Goal: Information Seeking & Learning: Learn about a topic

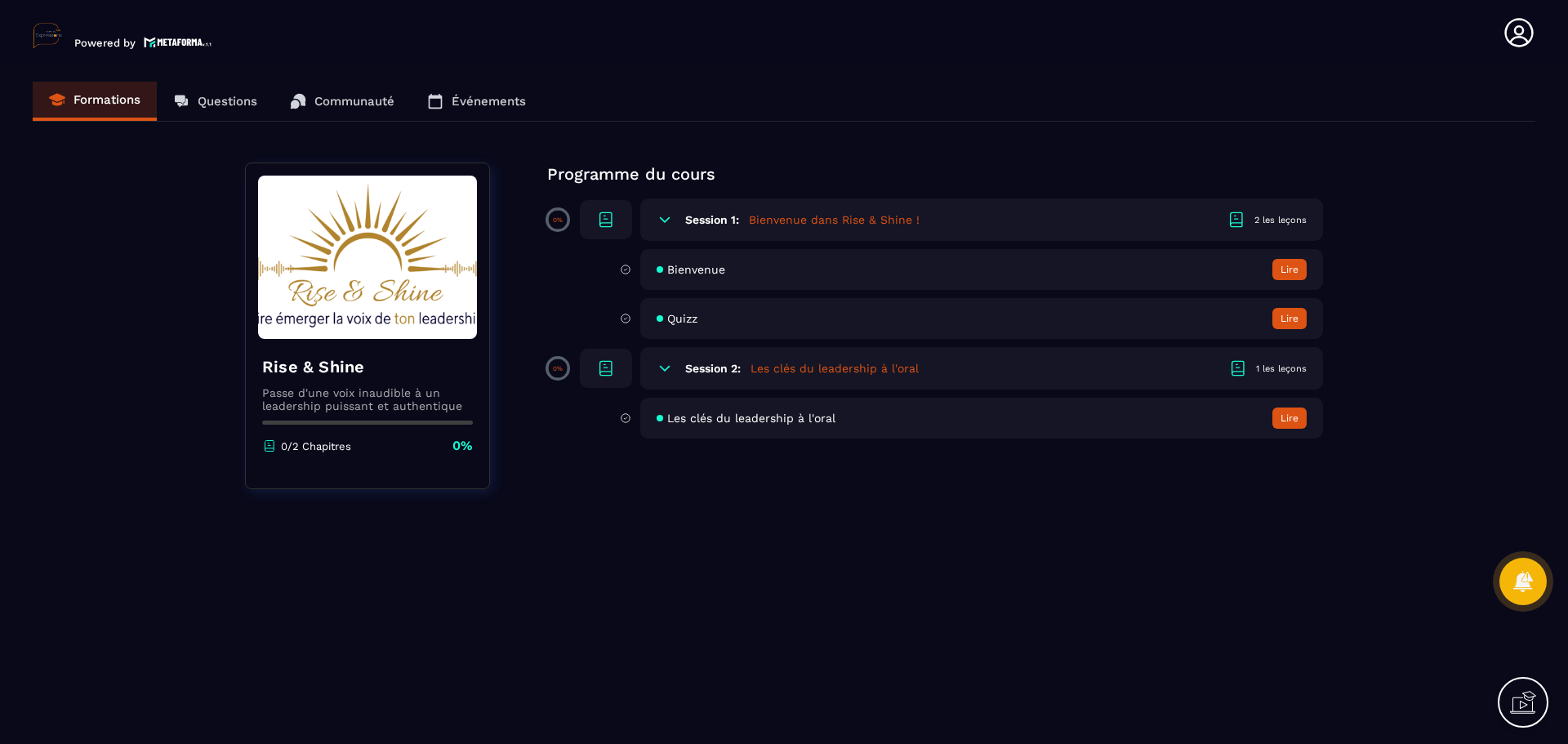
click at [1291, 271] on button "Lire" at bounding box center [1289, 269] width 34 height 21
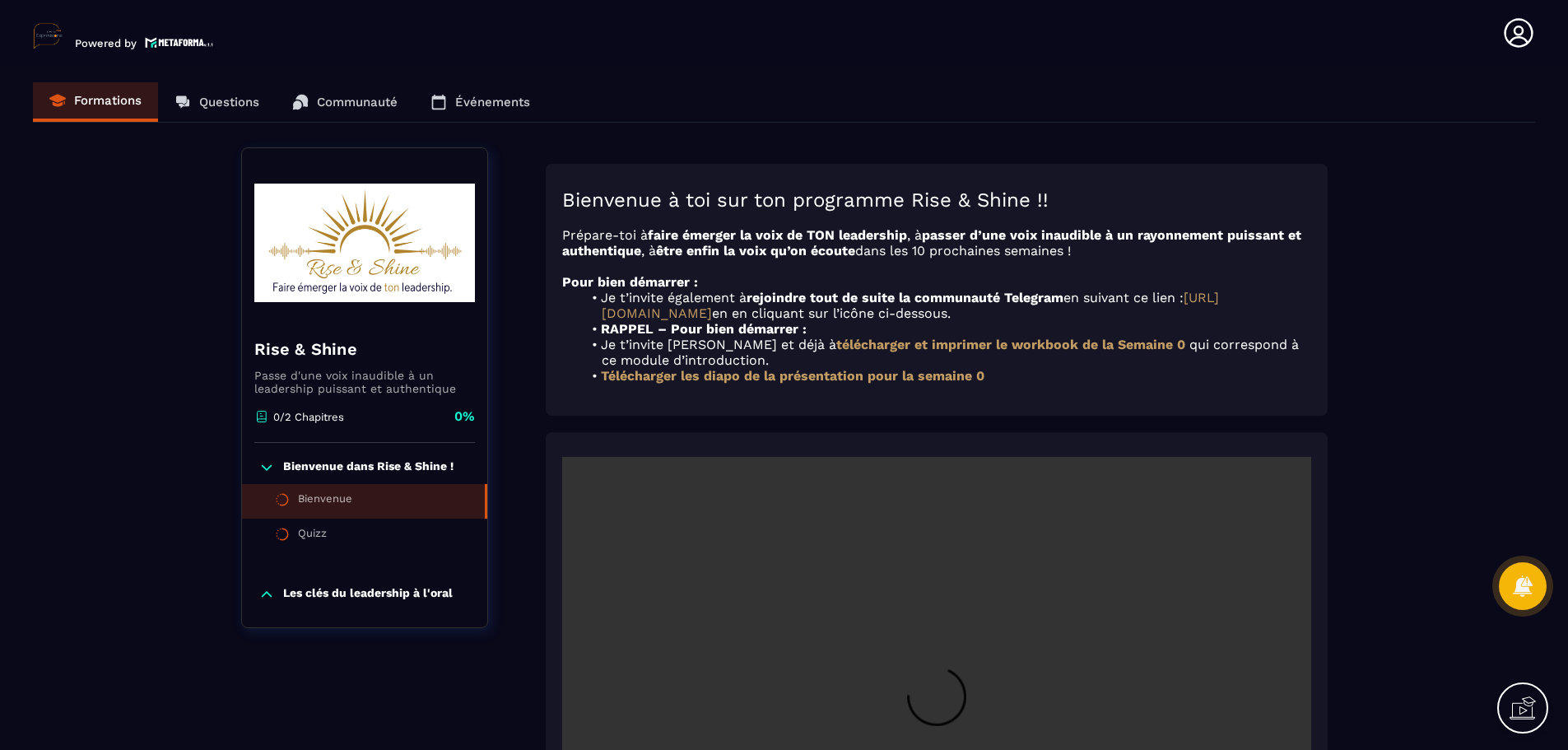
click at [323, 595] on p "Les clés du leadership à l'oral" at bounding box center [368, 594] width 170 height 17
click at [320, 535] on div "Quizz" at bounding box center [312, 535] width 29 height 18
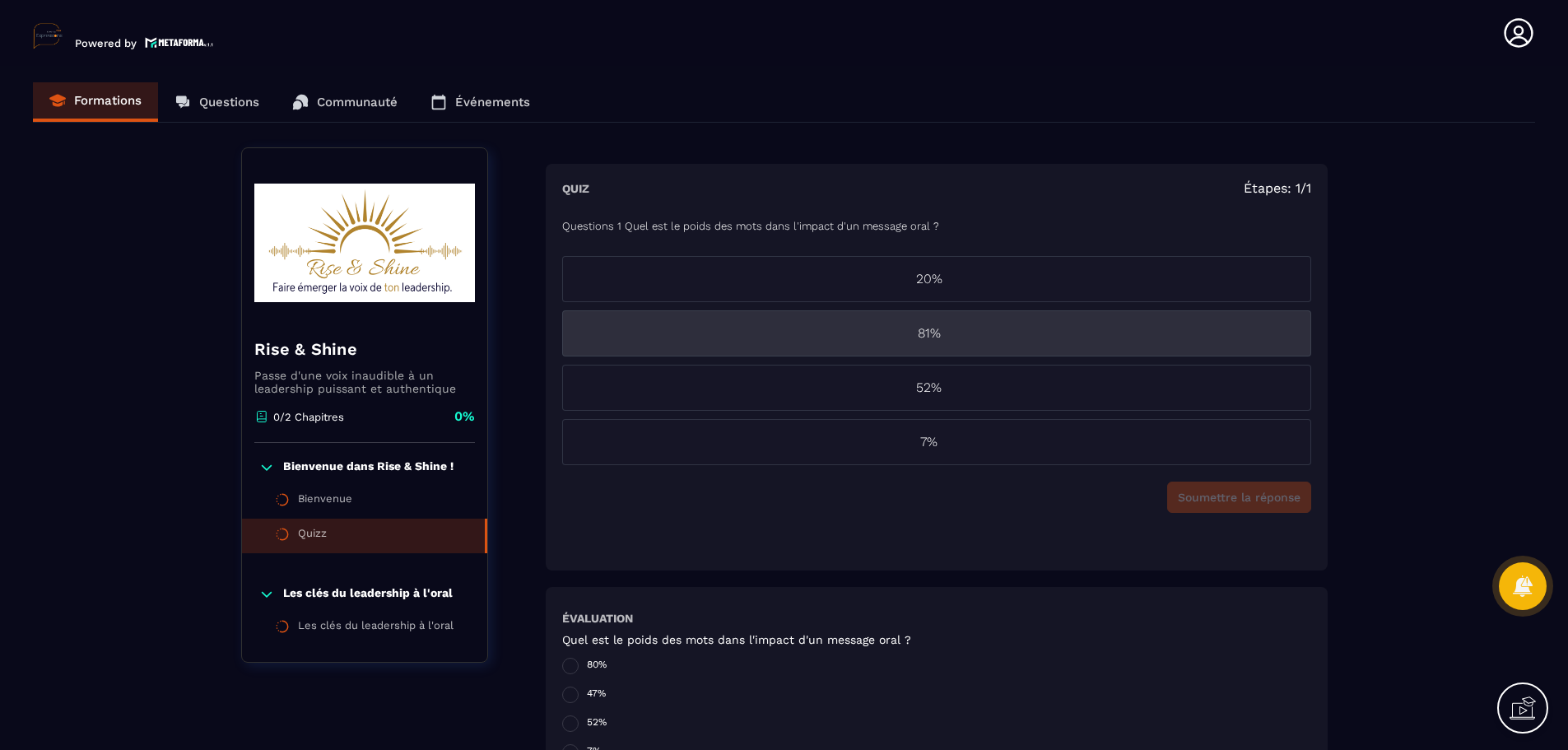
click at [921, 329] on p "81%" at bounding box center [929, 332] width 733 height 19
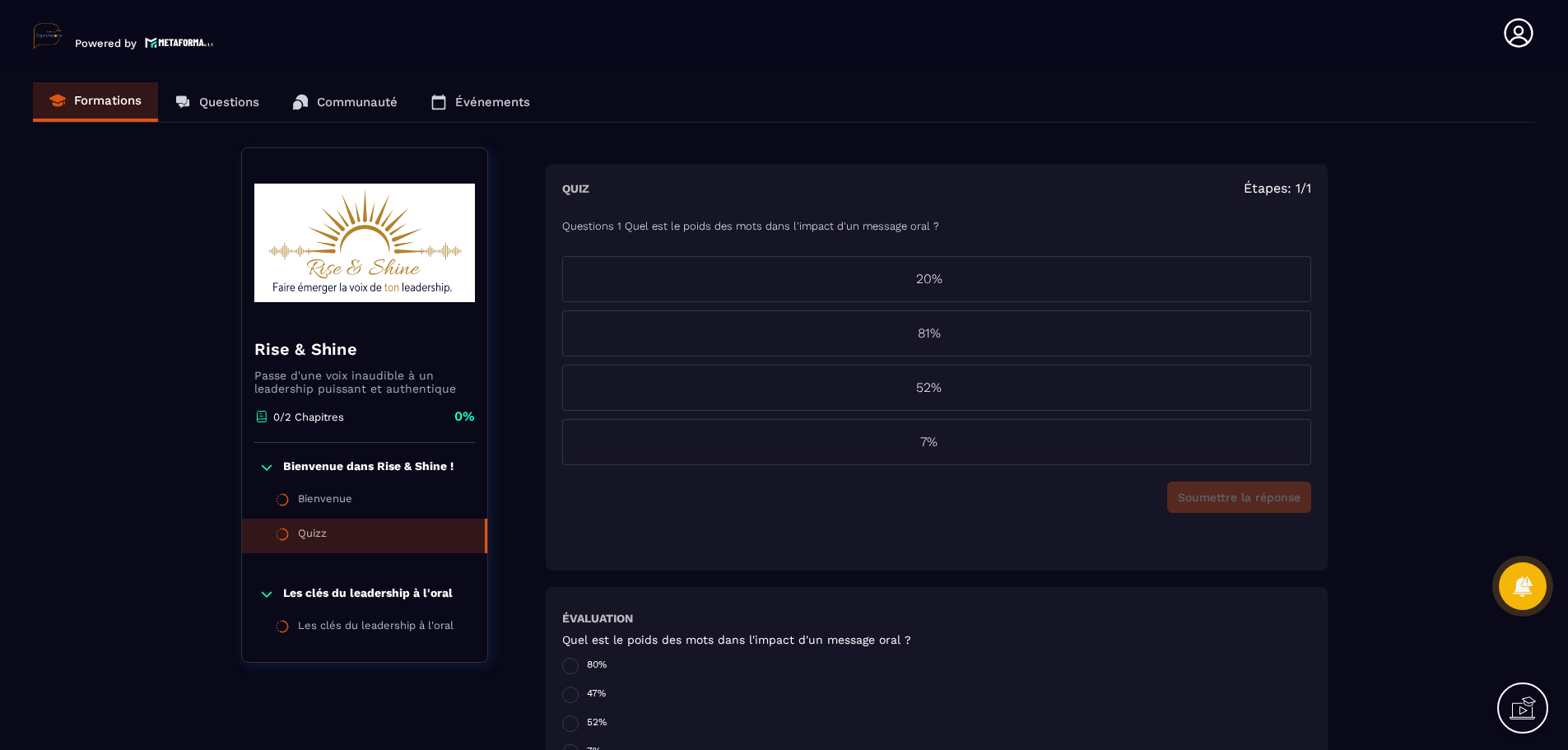
click at [1239, 491] on div "Soumettre la réponse" at bounding box center [937, 497] width 749 height 31
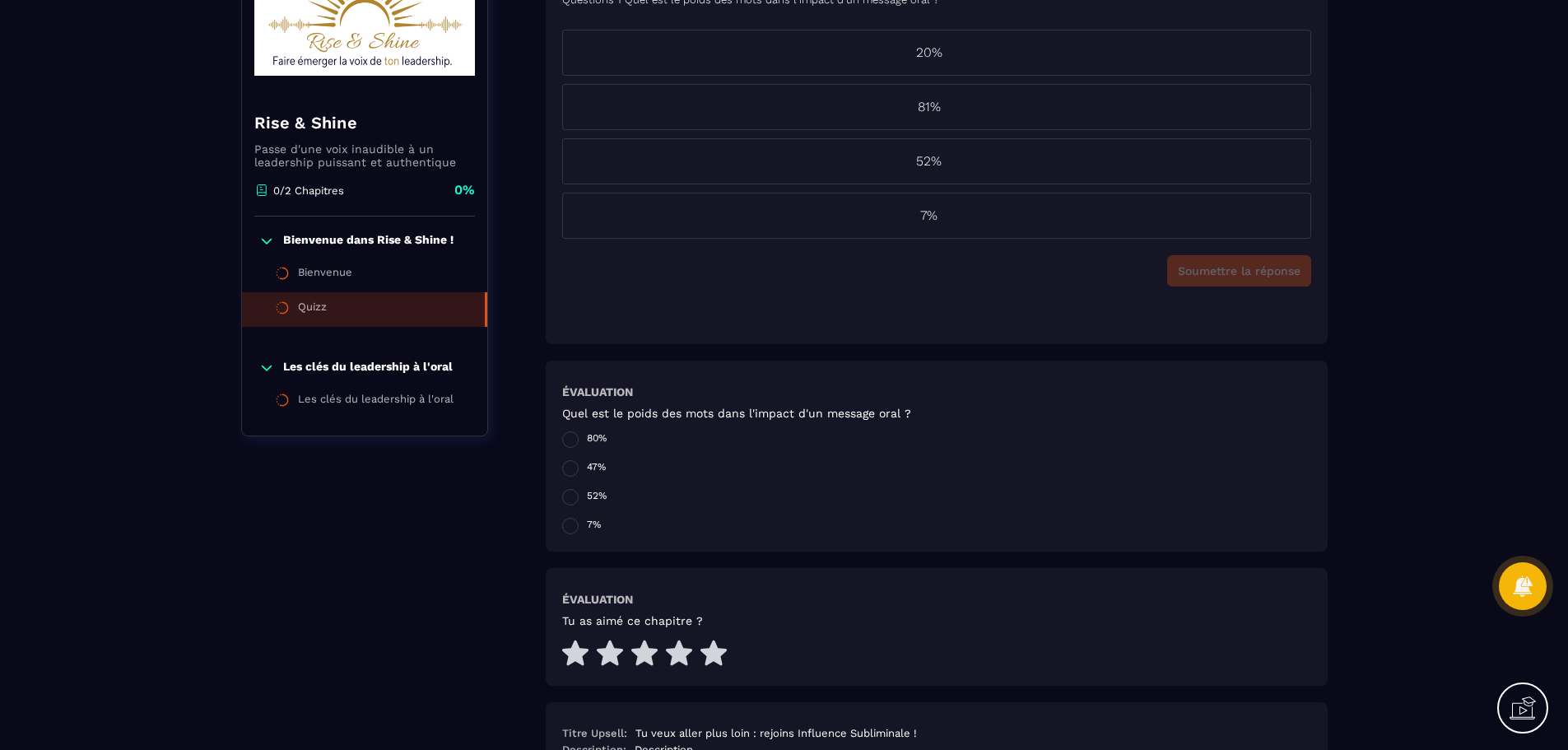
scroll to position [412, 0]
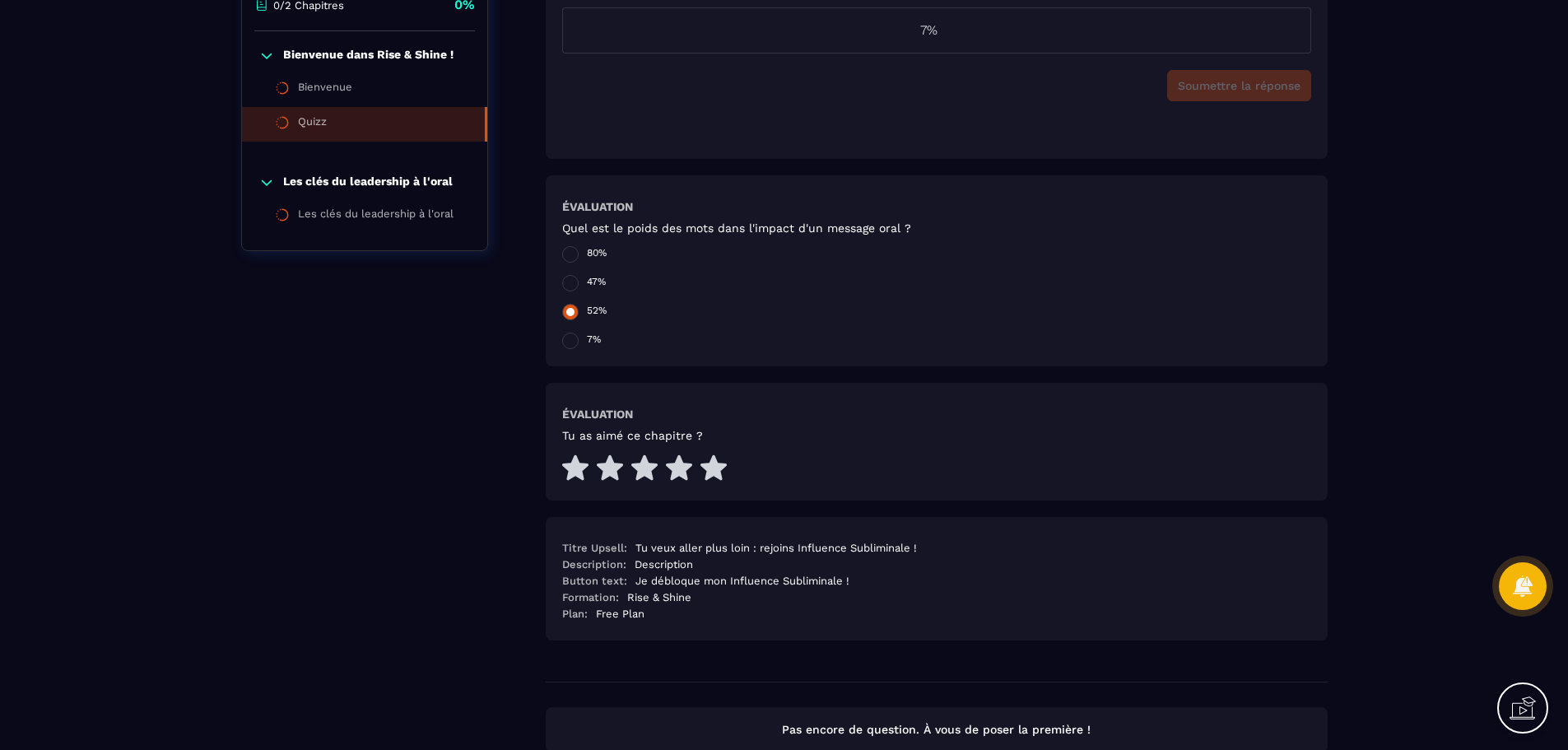
click at [568, 313] on span at bounding box center [570, 312] width 17 height 17
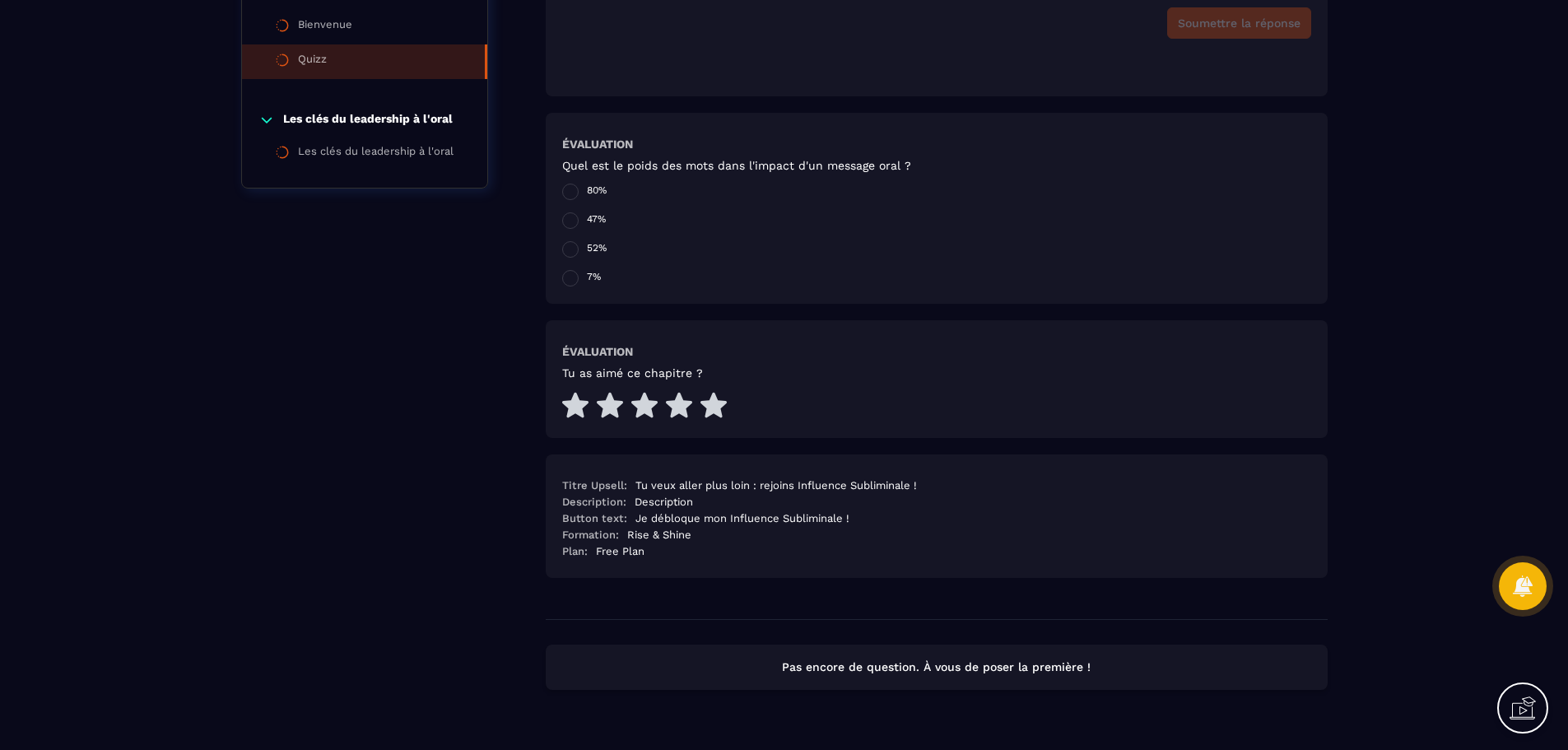
scroll to position [523, 0]
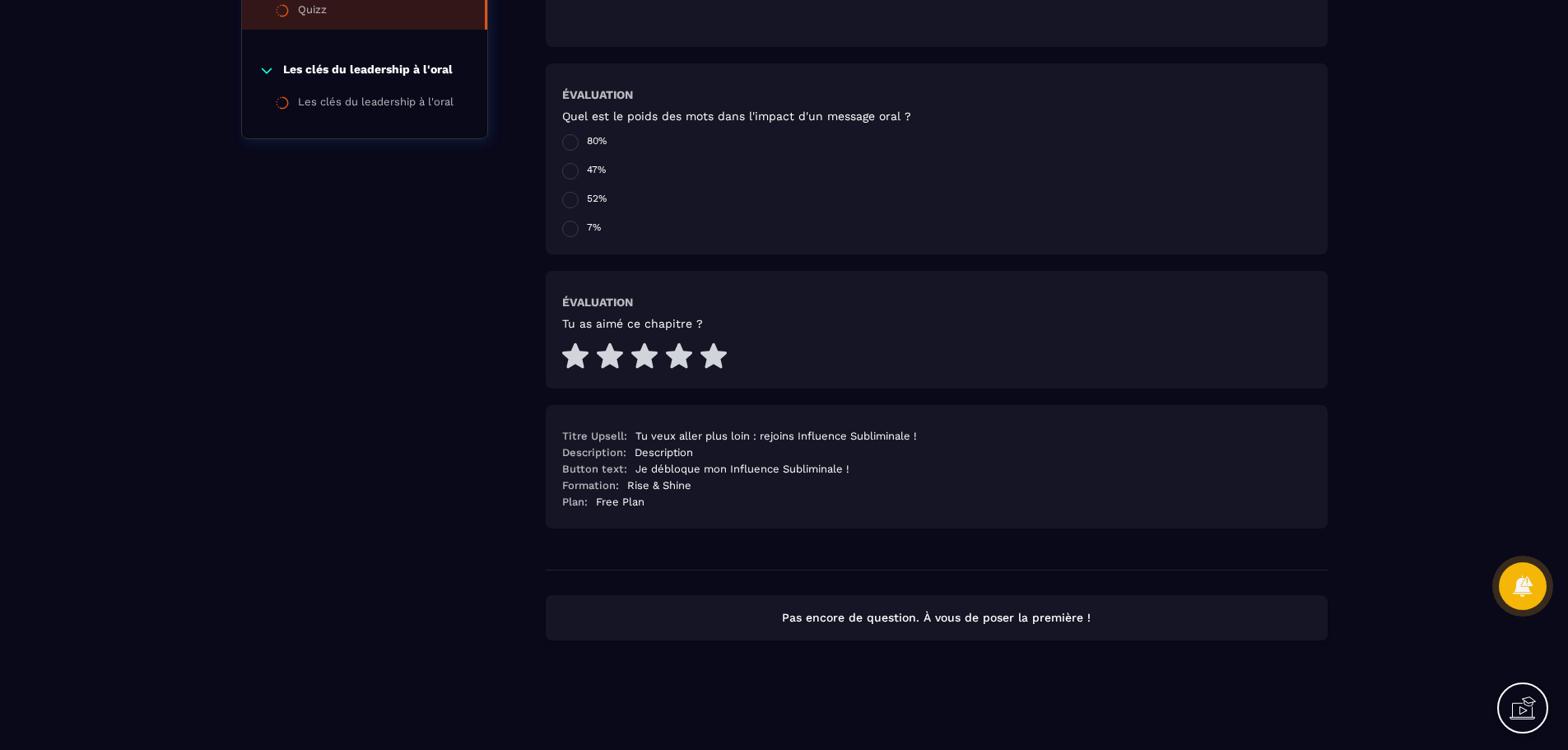
click at [1122, 621] on p "Pas encore de question. À vous de poser la première !" at bounding box center [936, 618] width 752 height 16
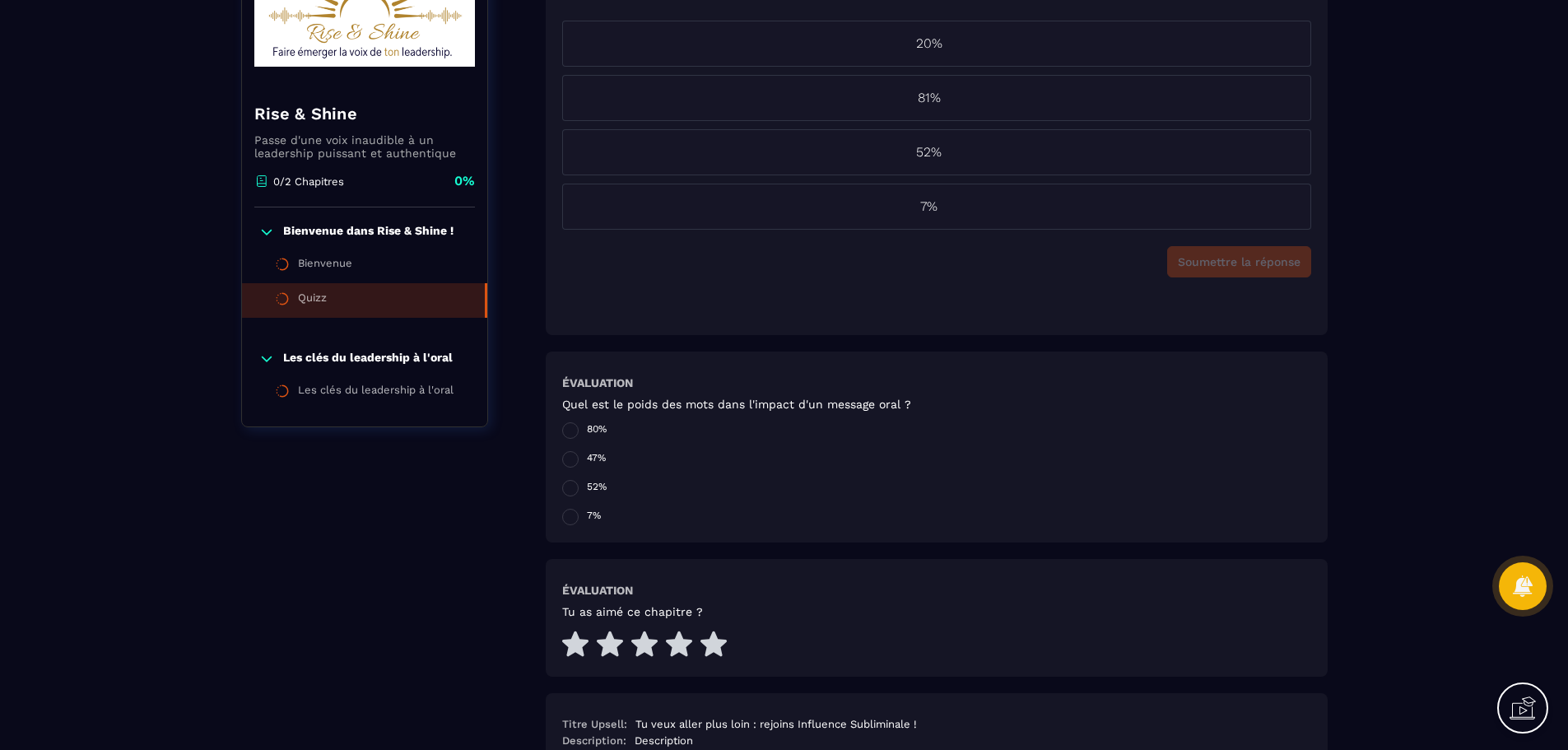
scroll to position [30, 0]
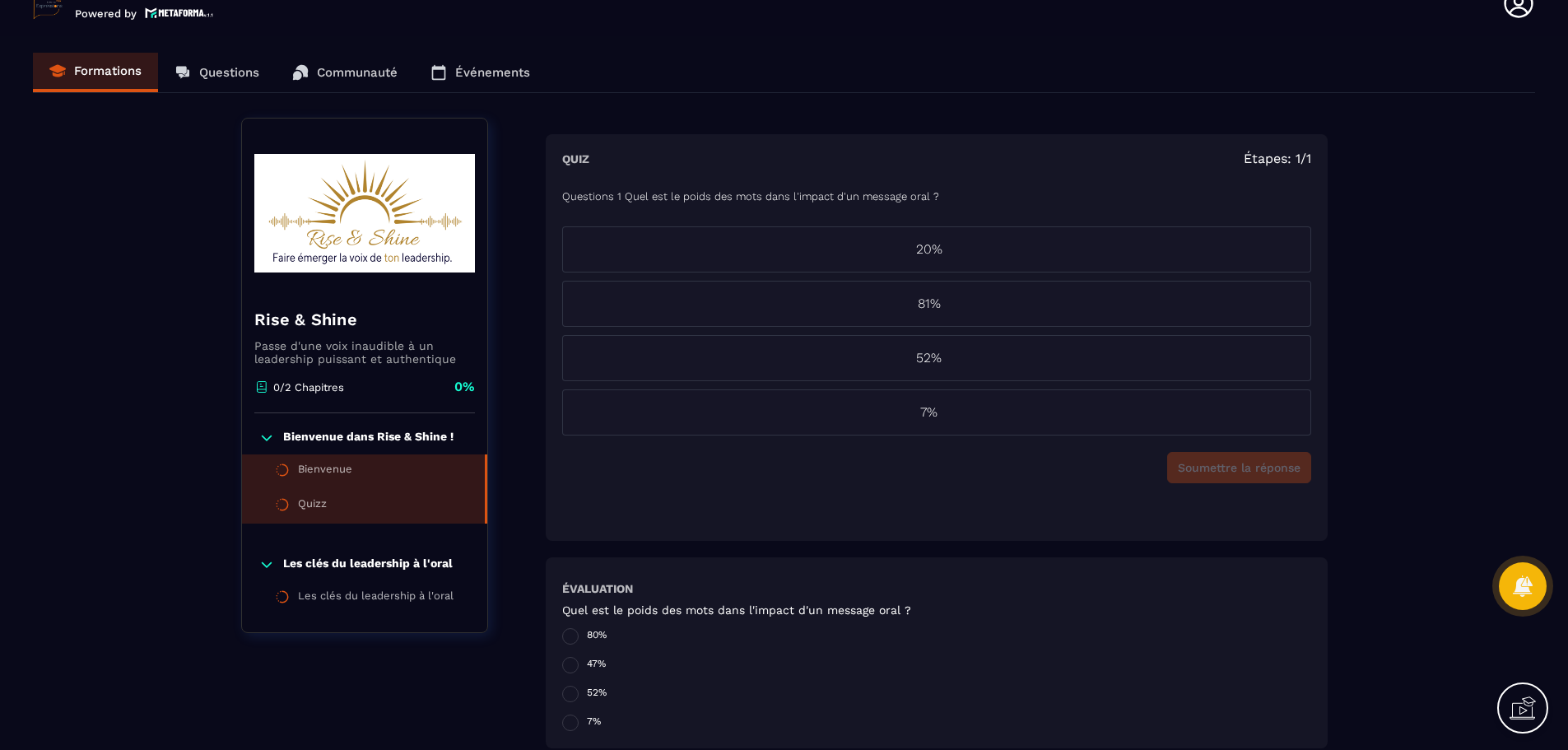
click at [352, 488] on li "Bienvenue" at bounding box center [365, 505] width 246 height 35
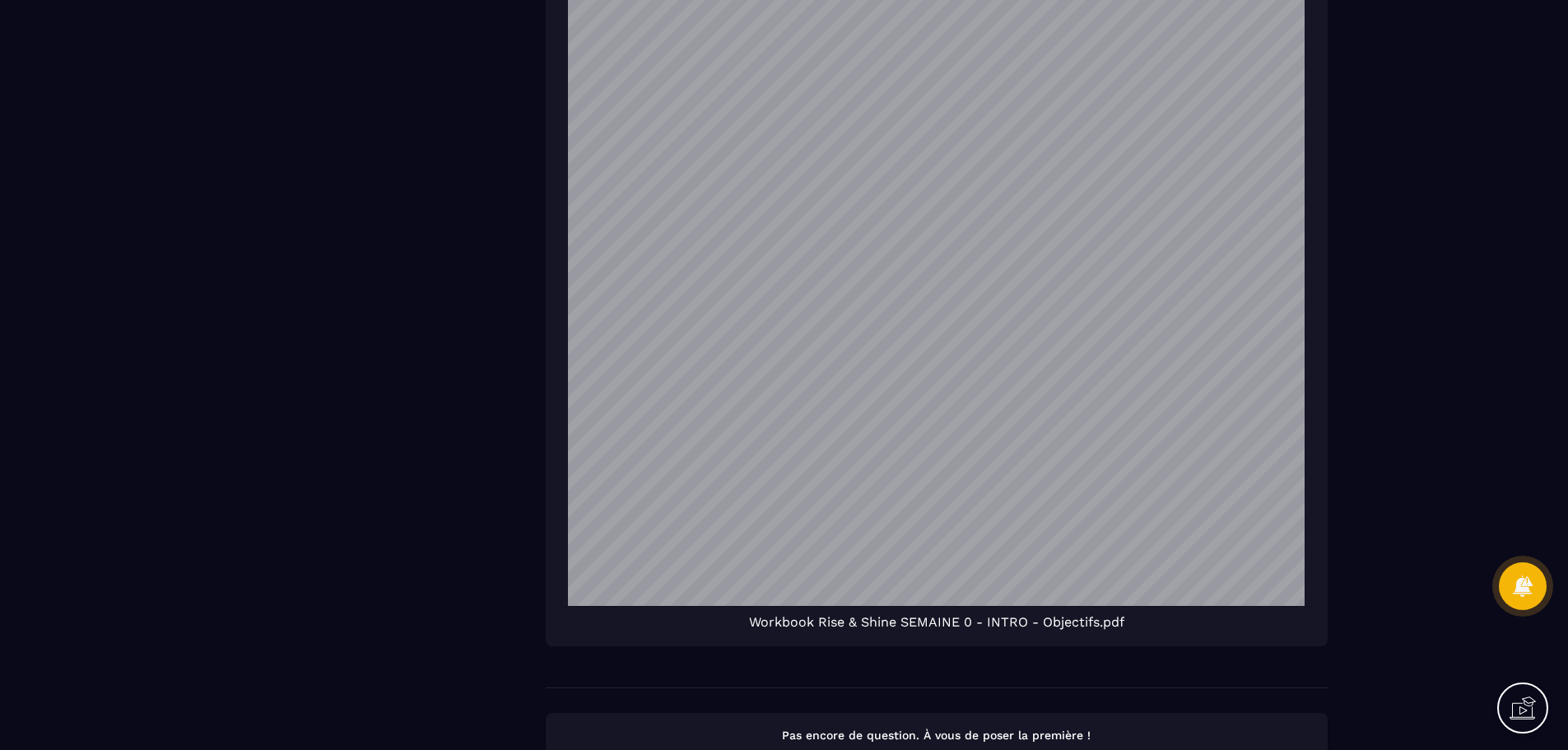
scroll to position [1187, 0]
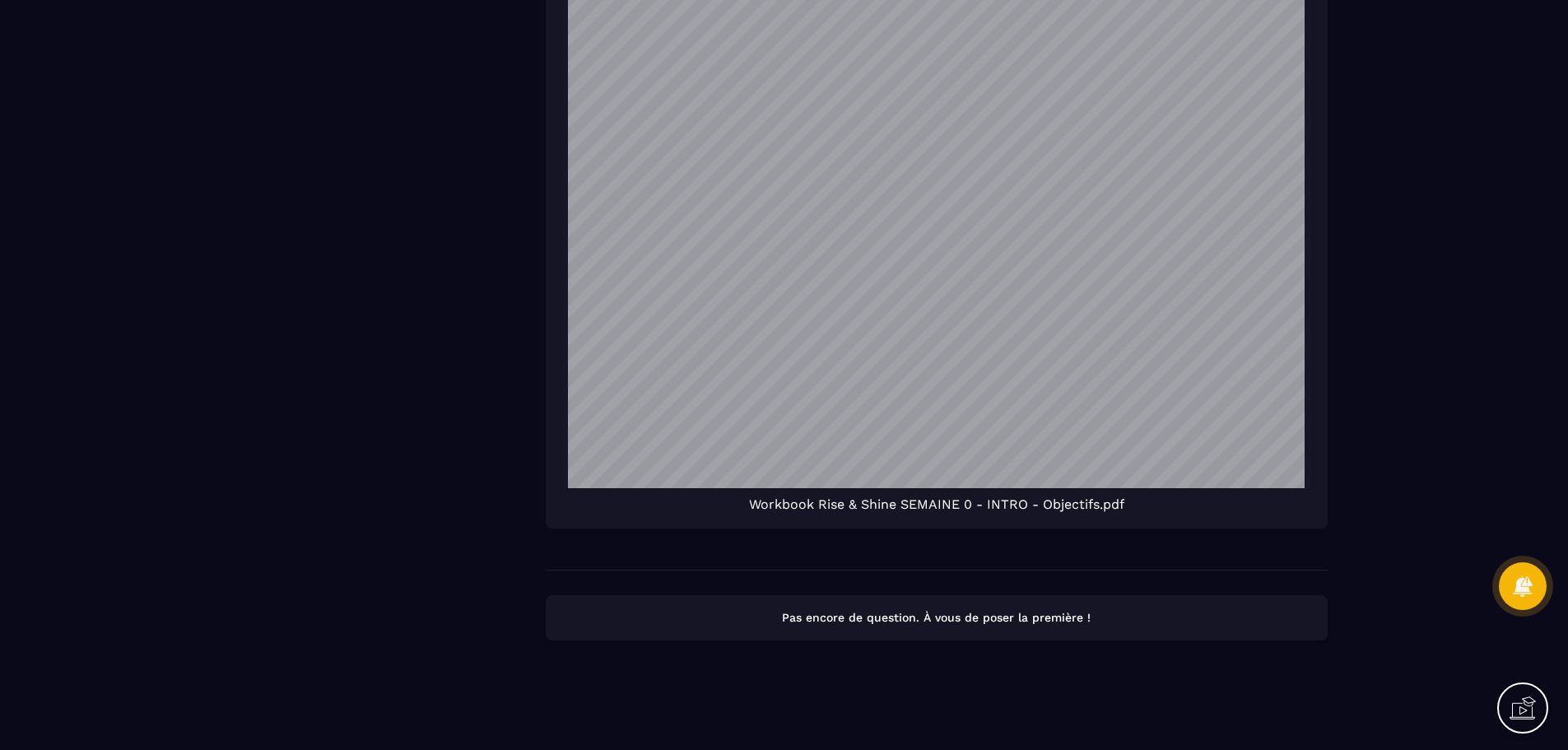
click at [916, 617] on p "Pas encore de question. À vous de poser la première !" at bounding box center [936, 618] width 752 height 16
click at [1033, 617] on p "Pas encore de question. À vous de poser la première !" at bounding box center [936, 618] width 752 height 16
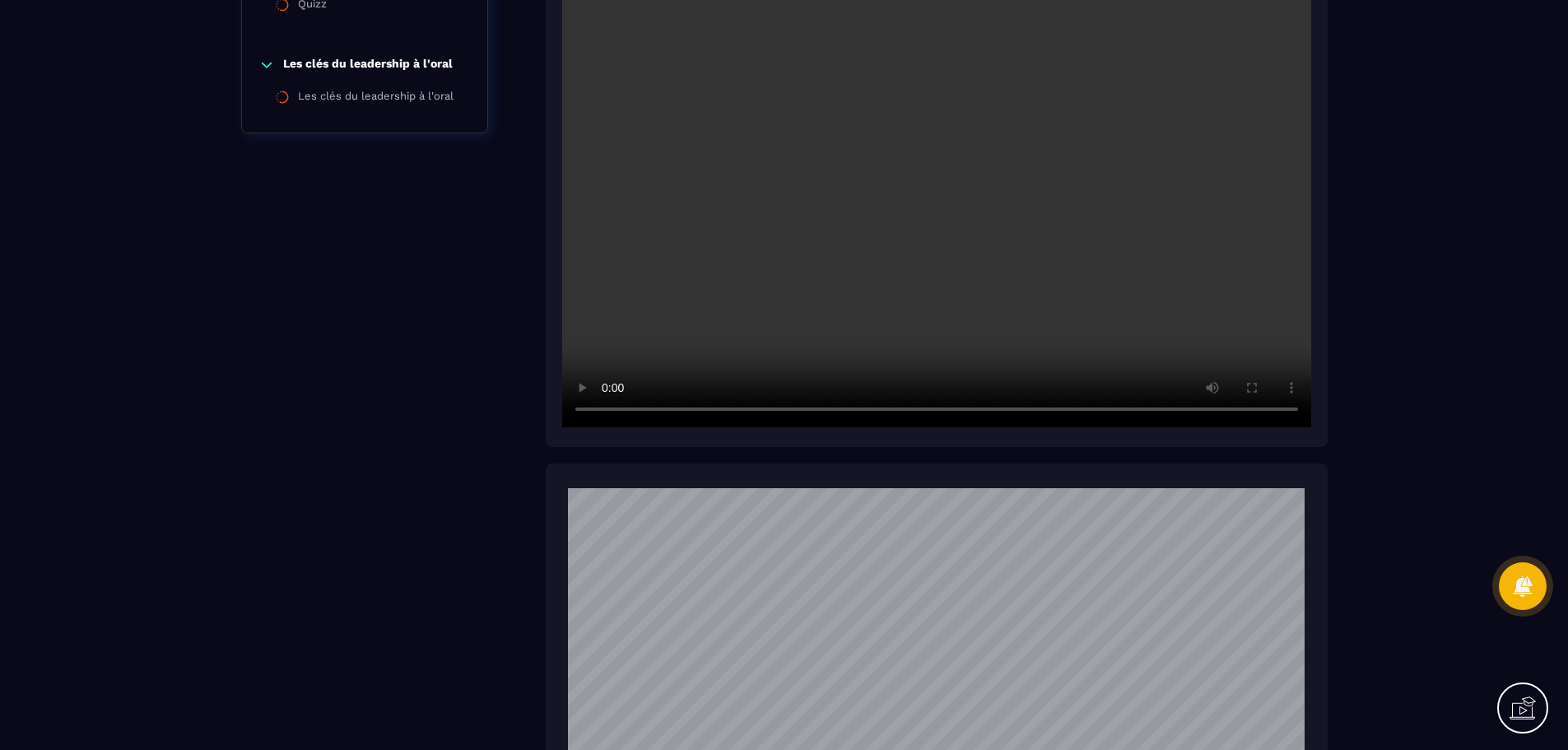
scroll to position [0, 0]
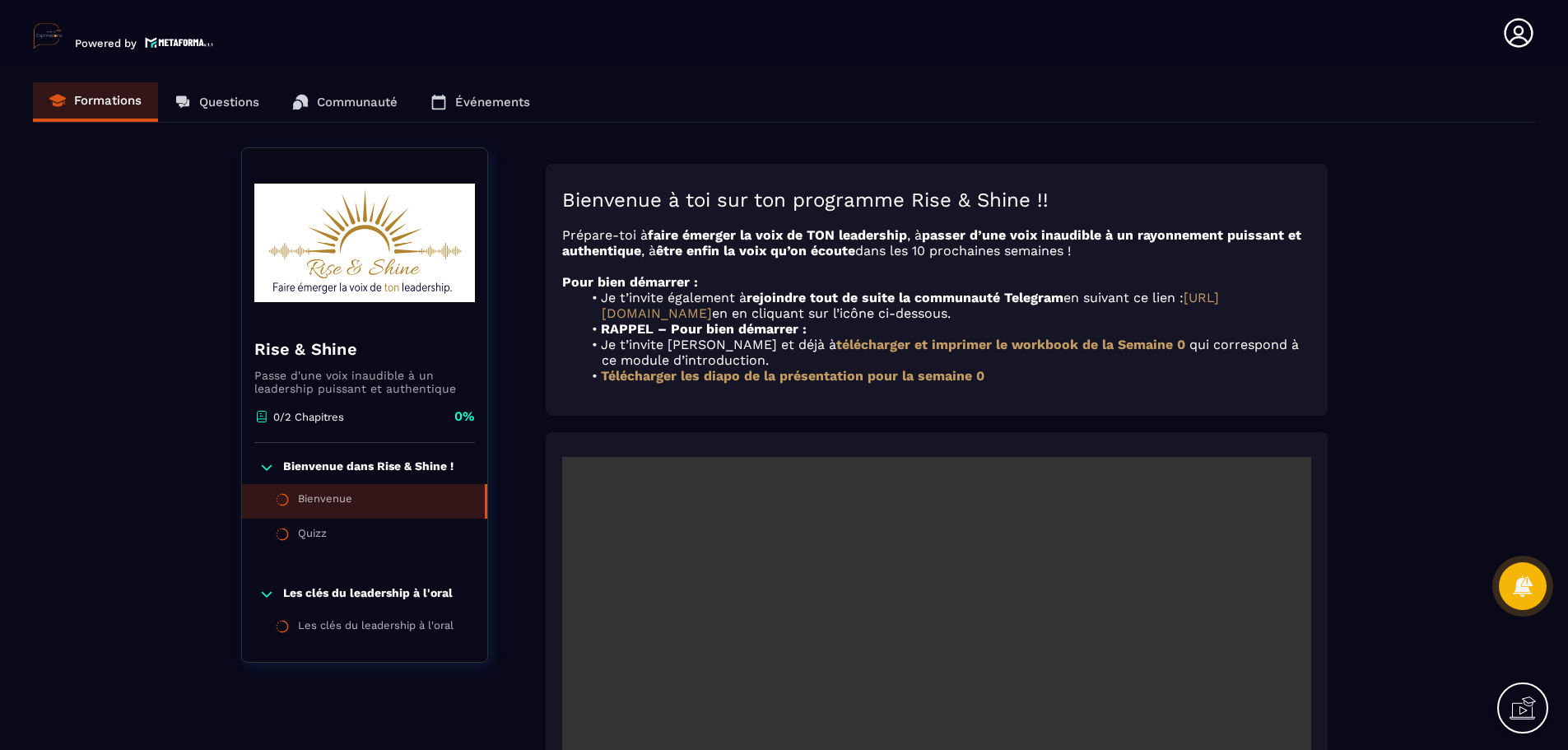
click at [857, 344] on strong "télécharger et imprimer le workbook de la Semaine 0" at bounding box center [1011, 344] width 349 height 16
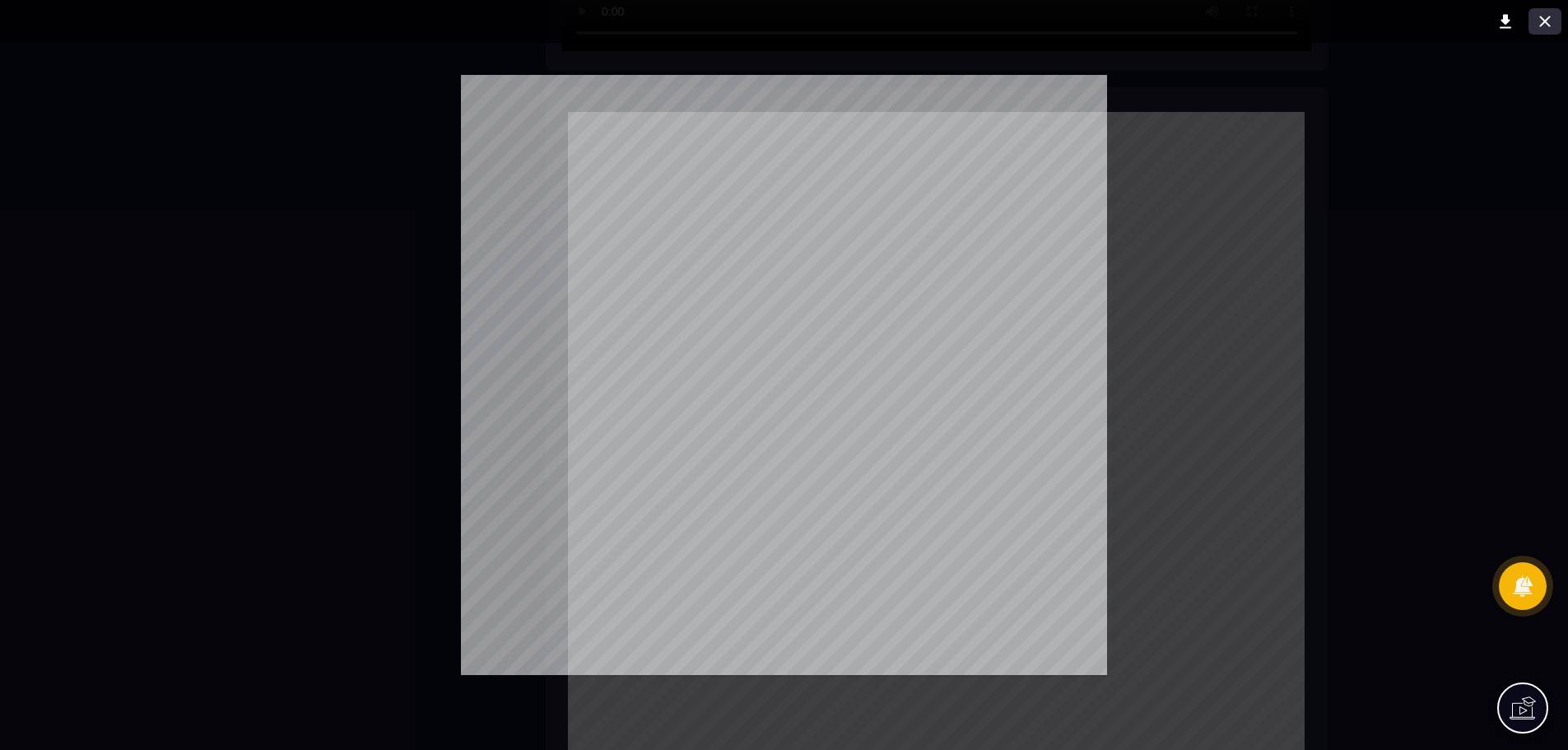
click at [1546, 20] on icon at bounding box center [1544, 21] width 11 height 11
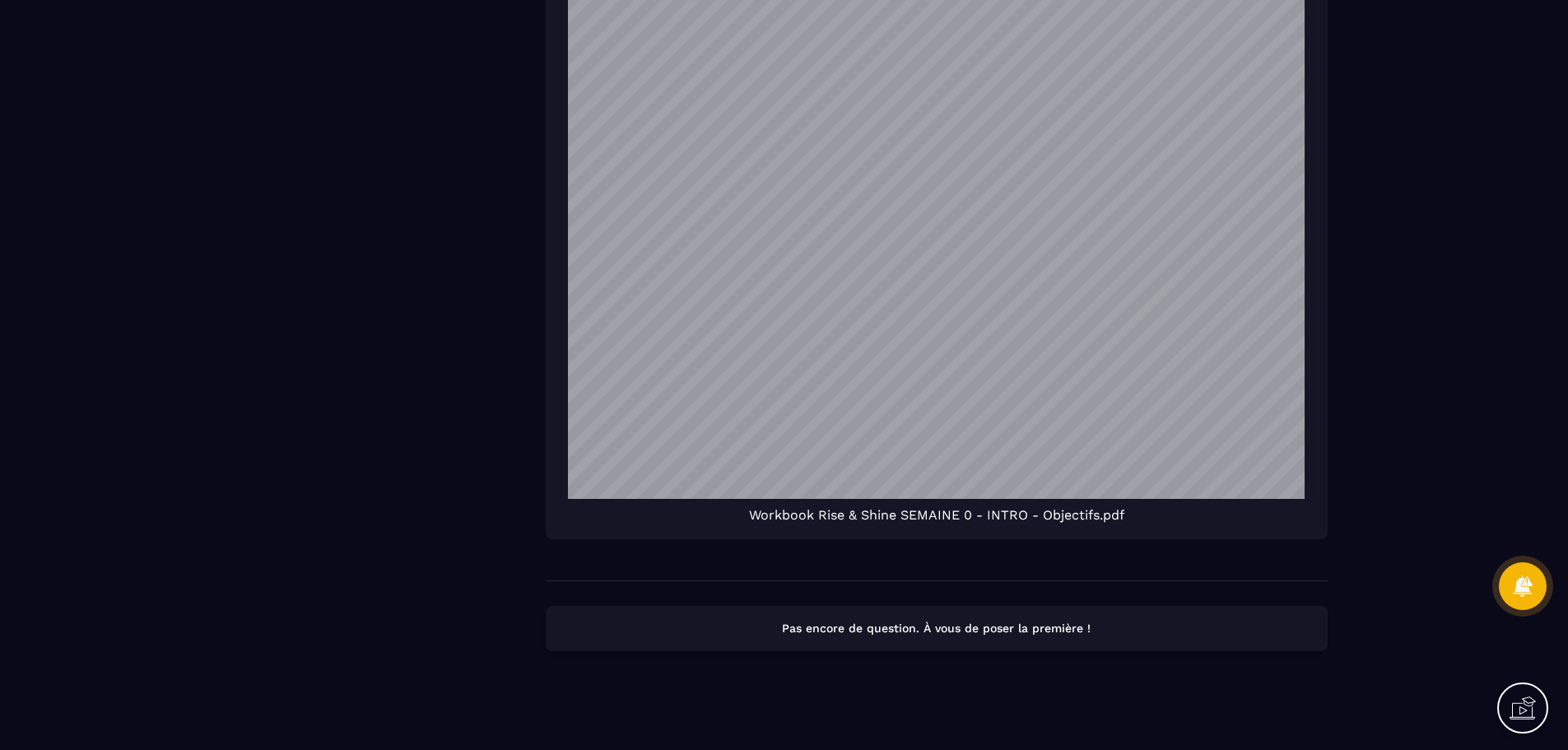
scroll to position [1187, 0]
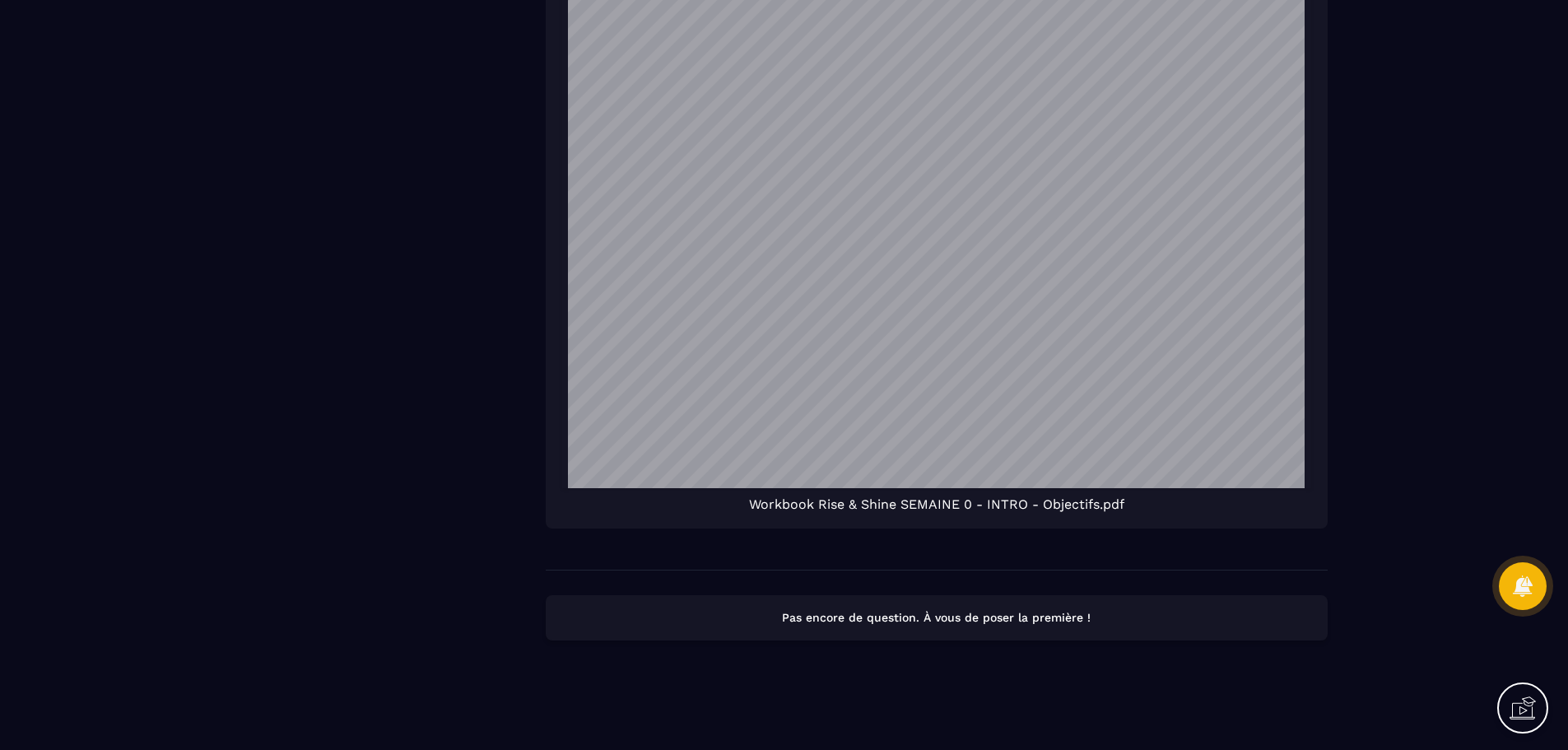
click at [901, 614] on p "Pas encore de question. À vous de poser la première !" at bounding box center [936, 618] width 752 height 16
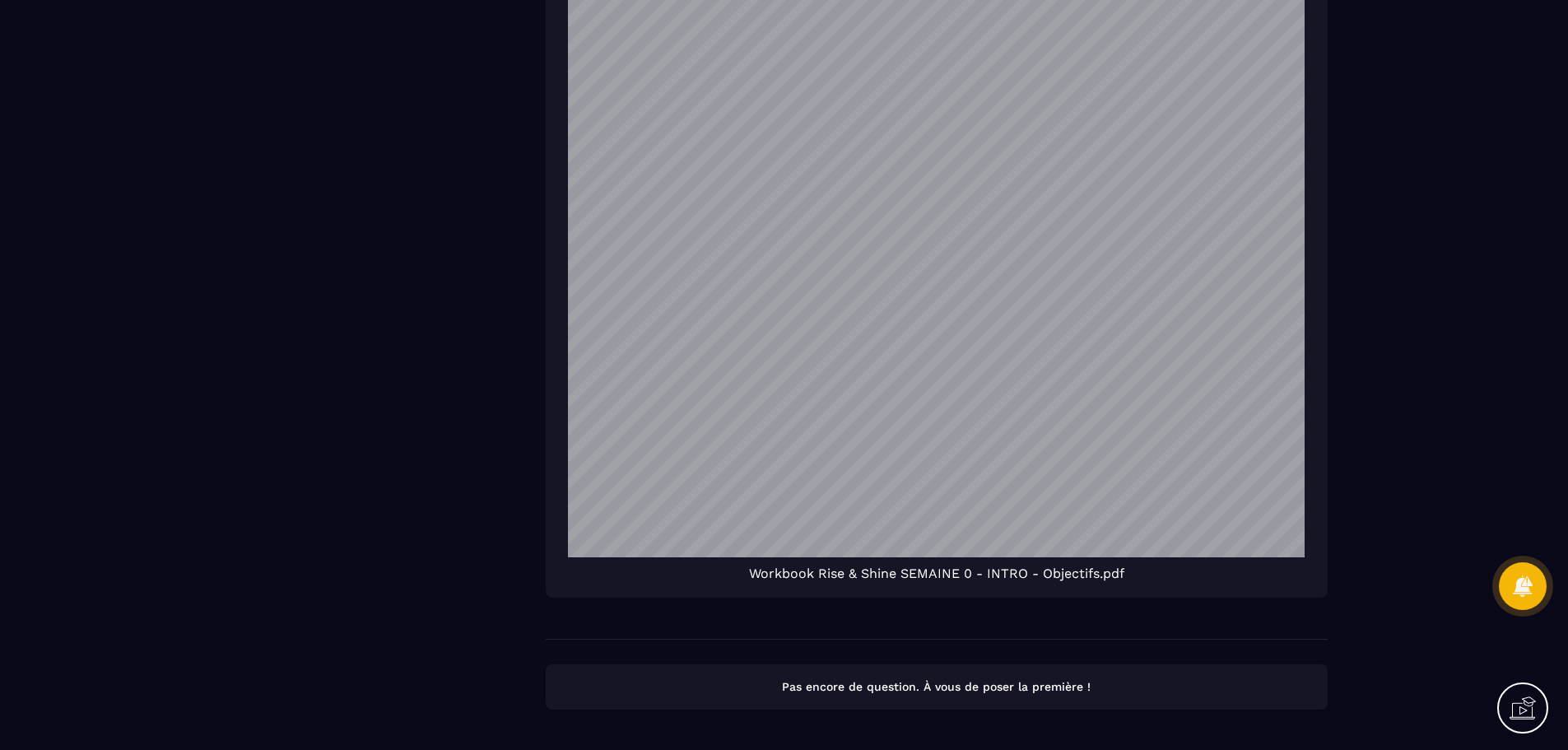
scroll to position [1022, 0]
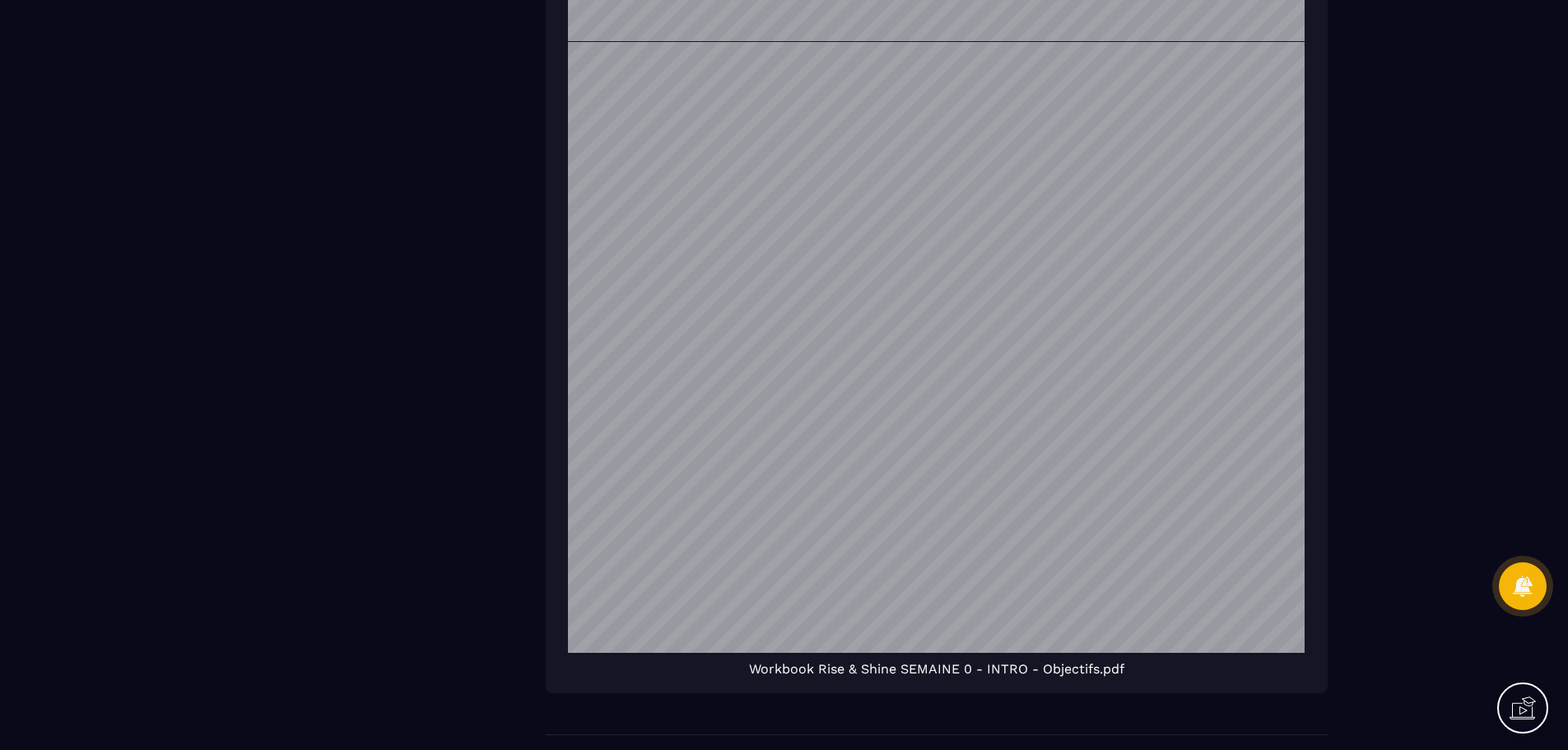
click at [946, 671] on span "Workbook Rise & Shine SEMAINE 0 - INTRO - Objectifs.pdf" at bounding box center [937, 668] width 749 height 16
click at [1133, 668] on span "Workbook Rise & Shine SEMAINE 0 - INTRO - Objectifs.pdf" at bounding box center [937, 668] width 749 height 16
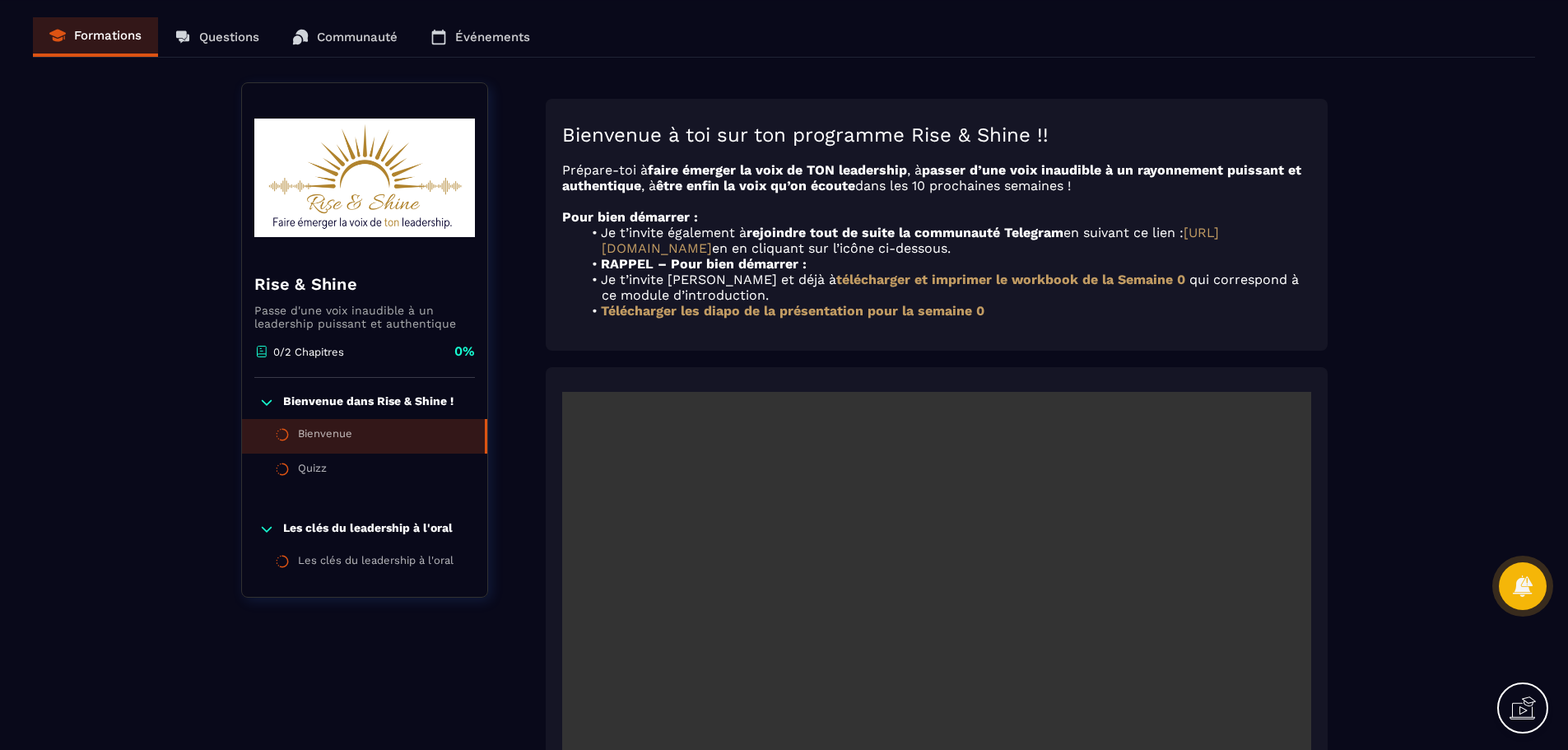
scroll to position [0, 0]
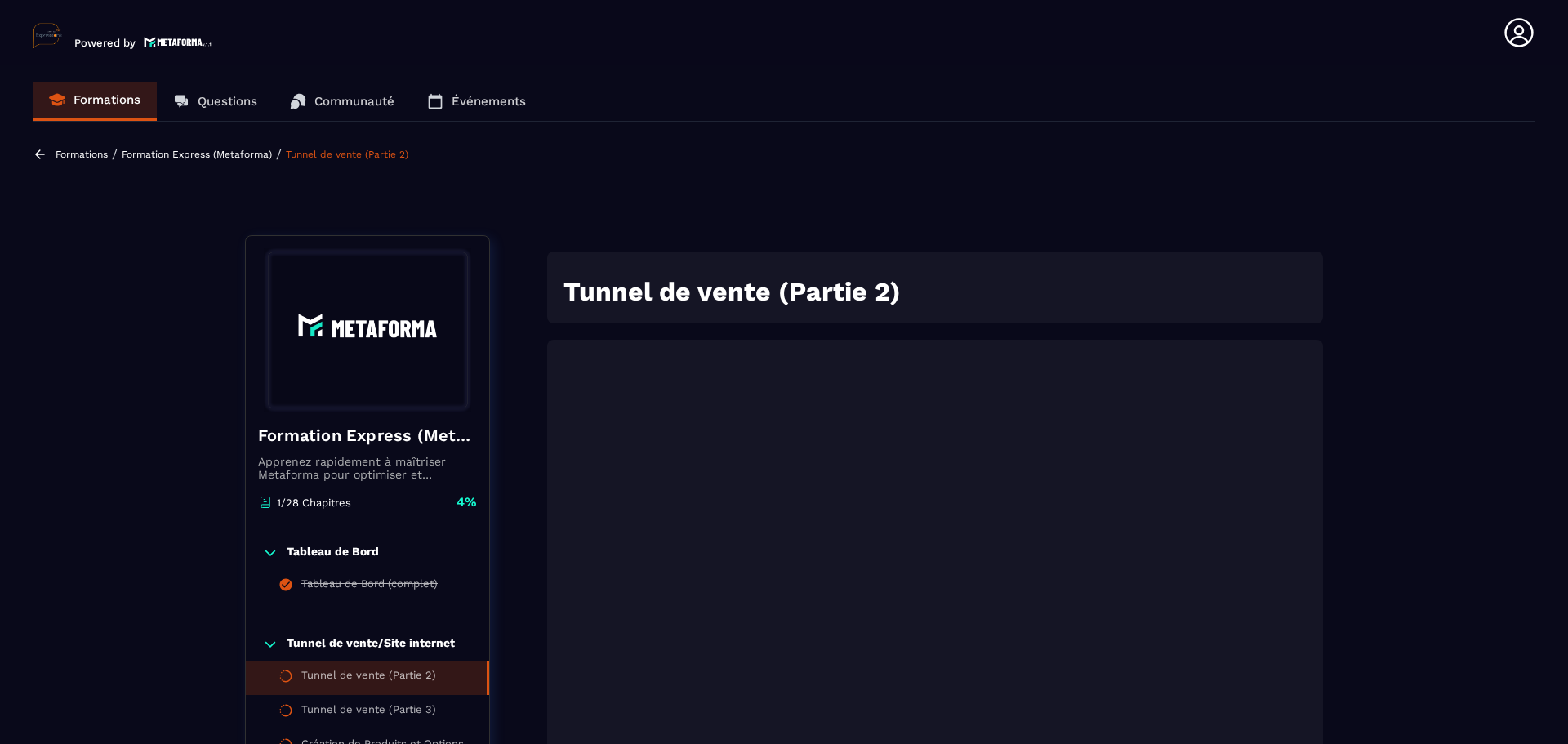
scroll to position [251, 0]
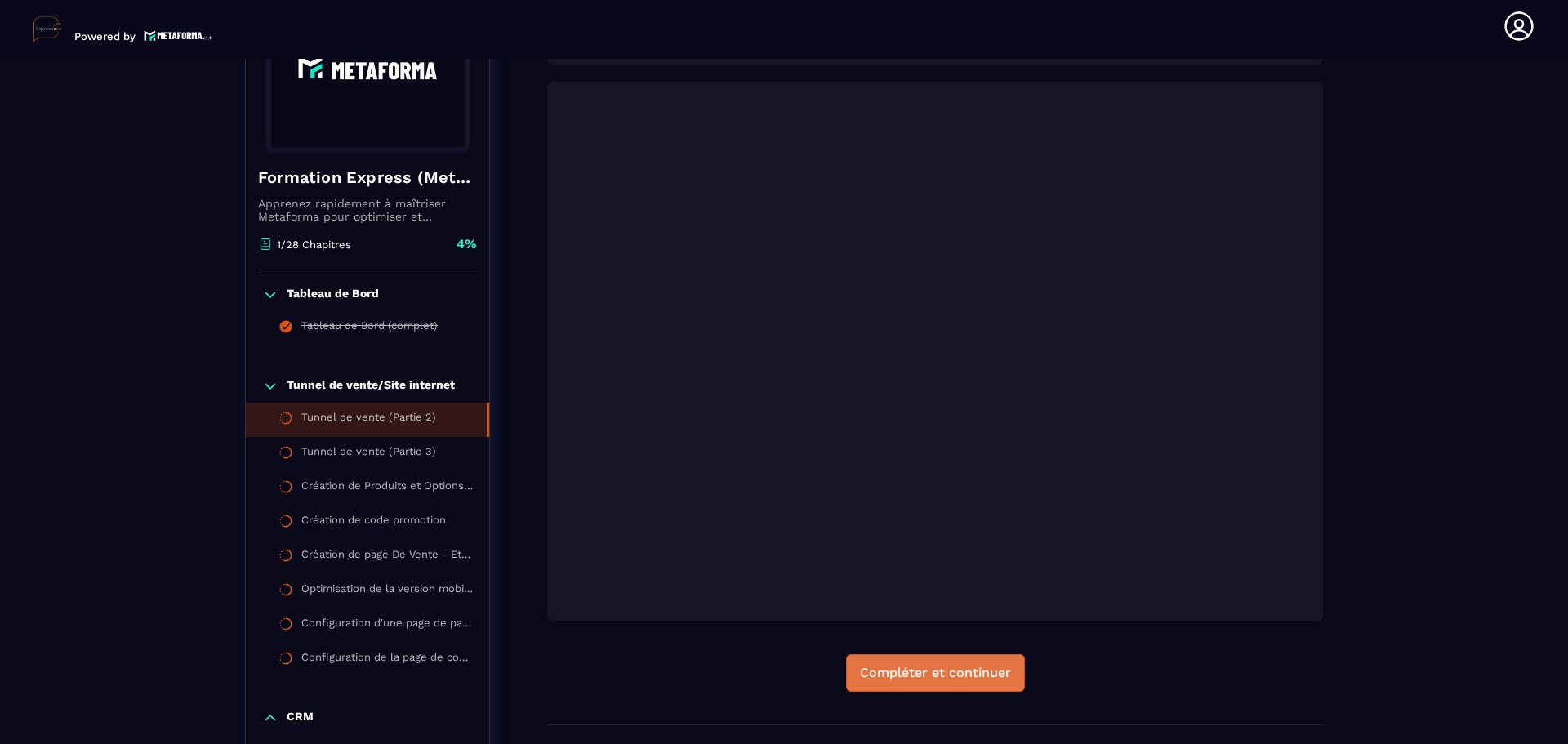
click at [951, 670] on div "Compléter et continuer" at bounding box center [935, 673] width 151 height 17
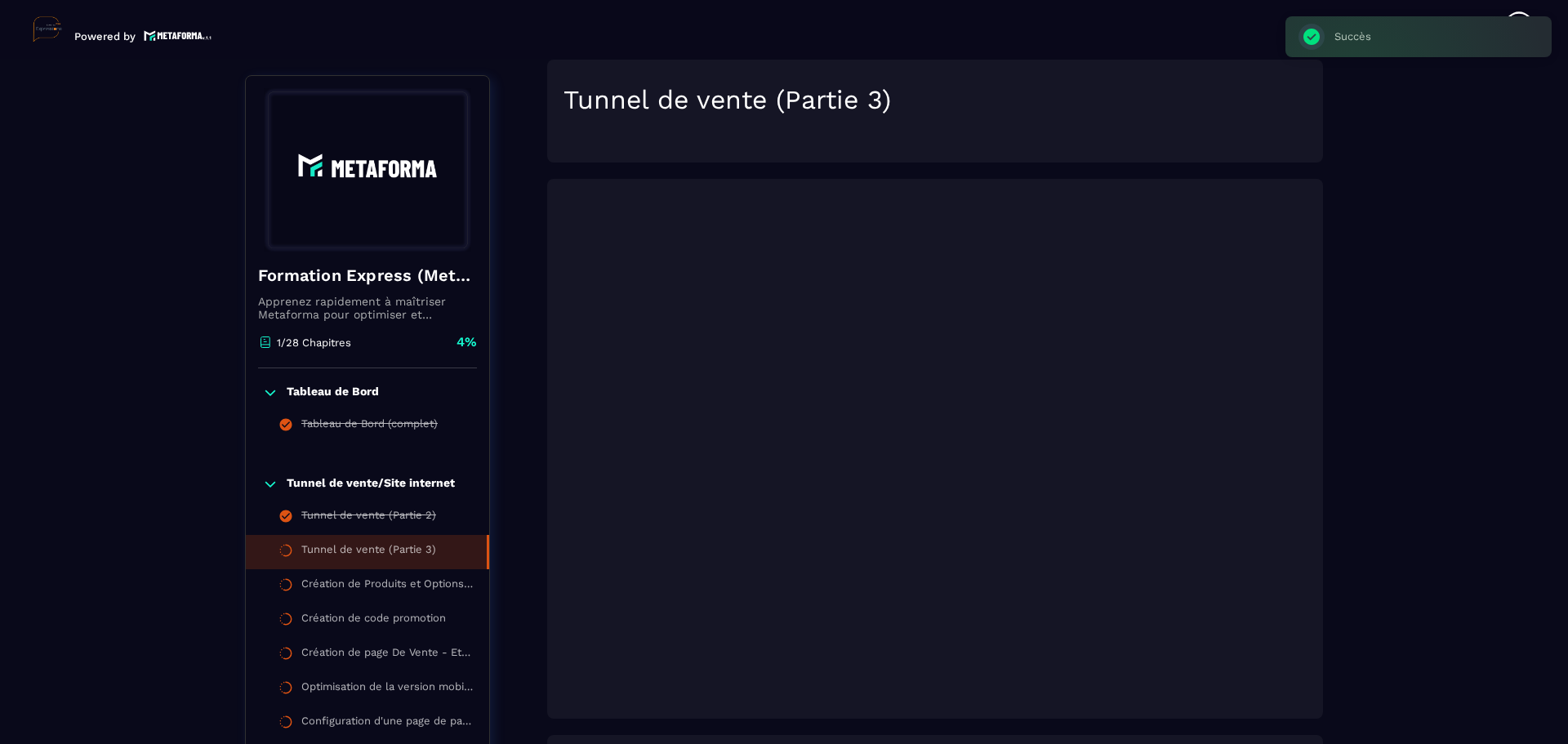
scroll to position [170, 0]
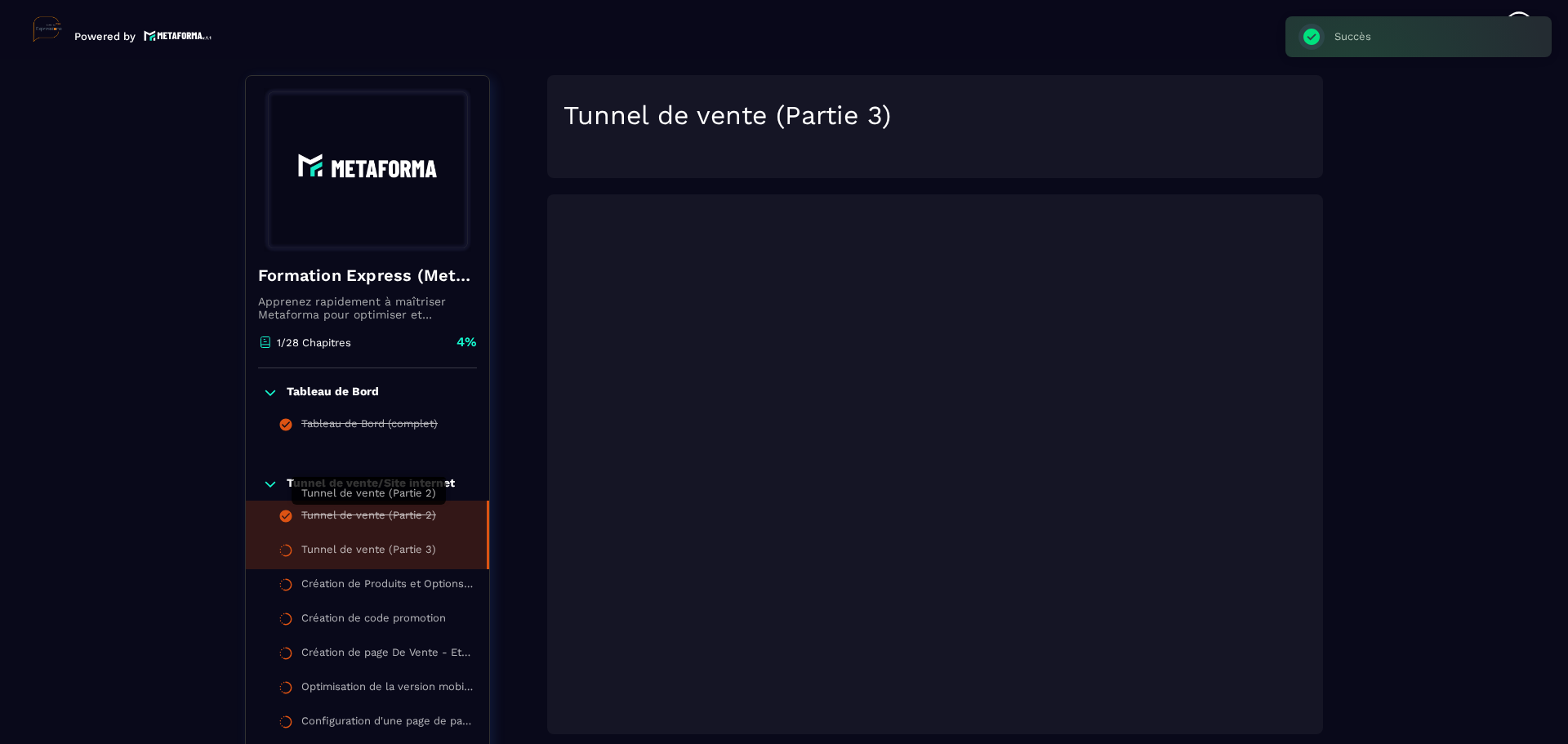
click at [424, 509] on div "Tunnel de vente (Partie 2)" at bounding box center [368, 517] width 135 height 18
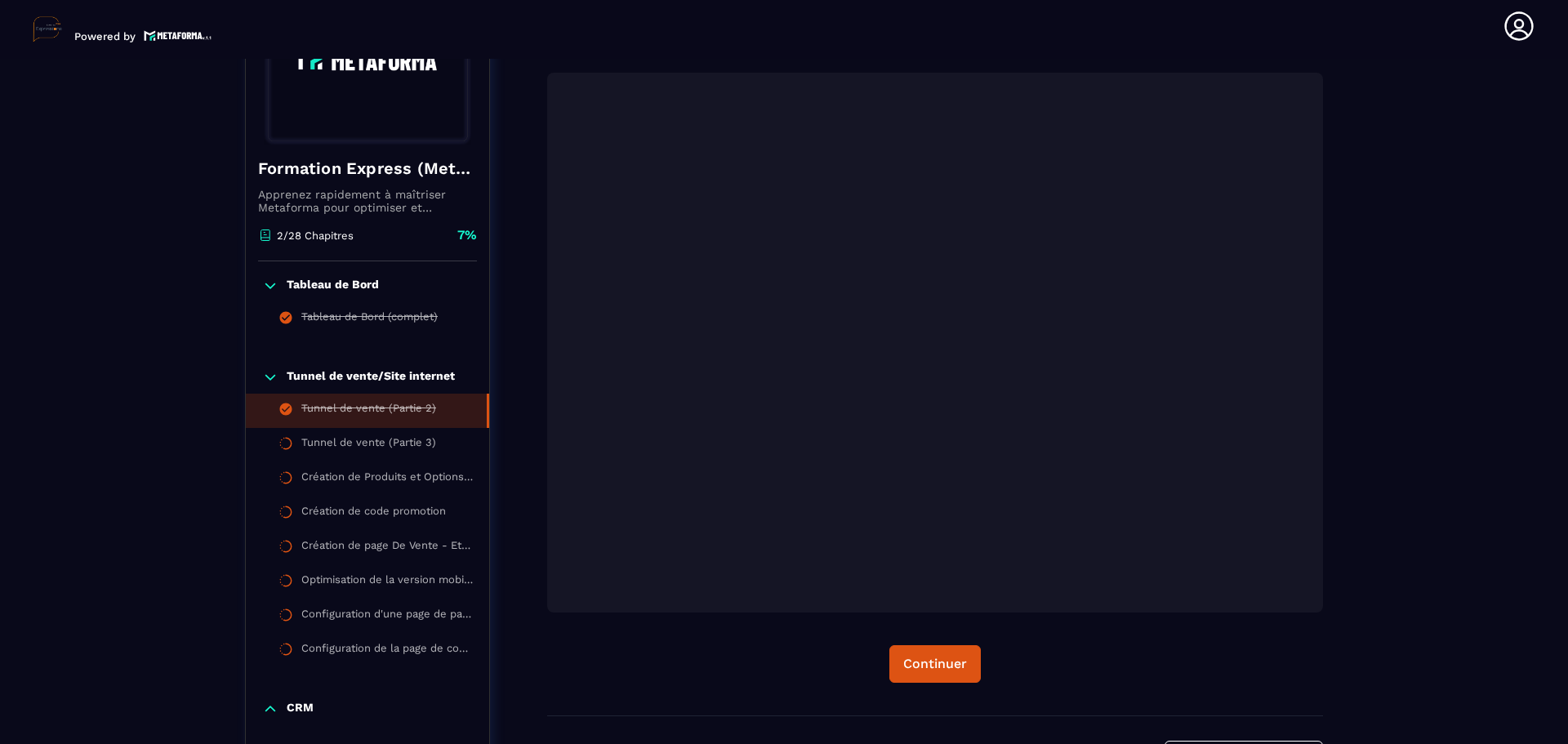
scroll to position [326, 0]
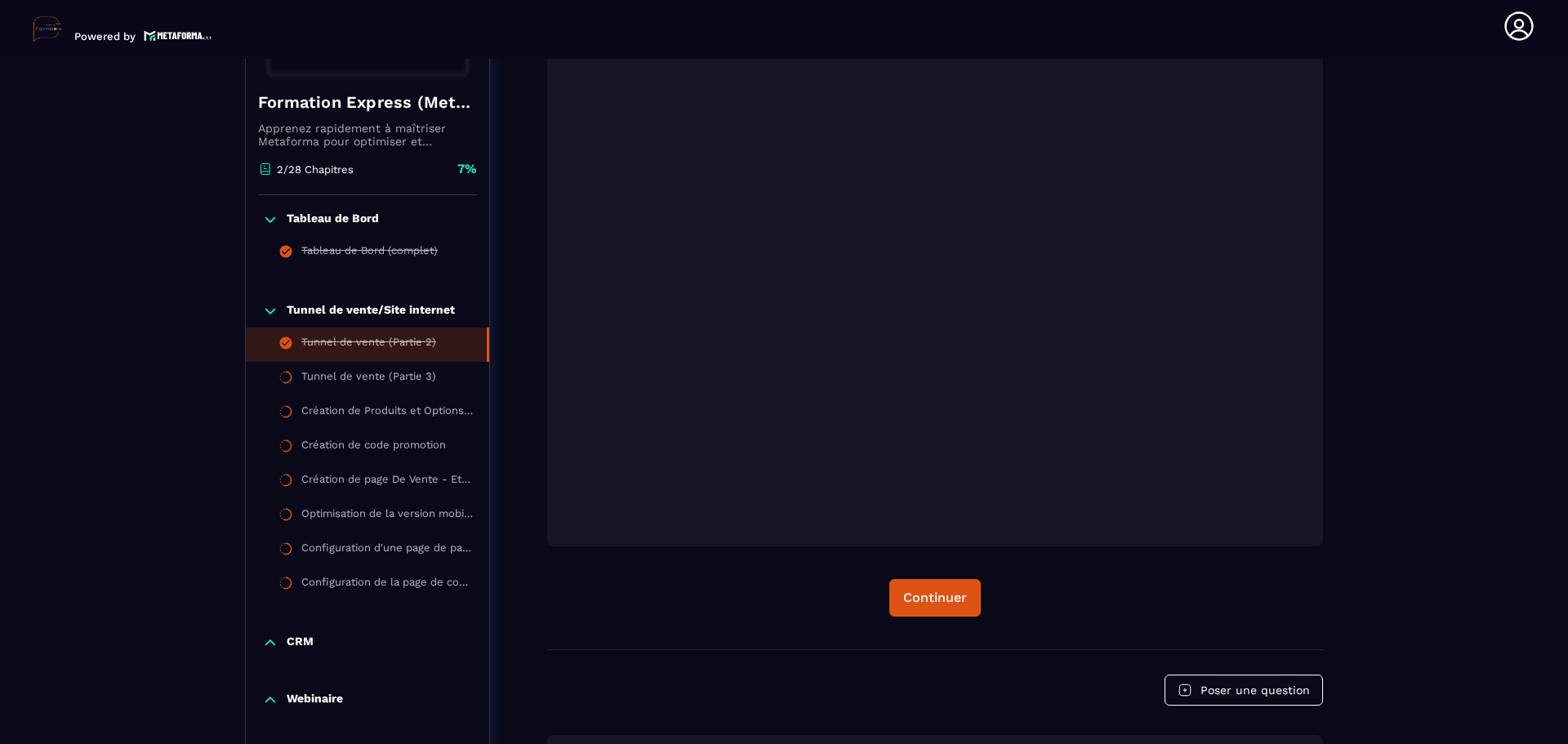
click at [472, 340] on li "Tunnel de vente (Partie 2)" at bounding box center [368, 344] width 244 height 34
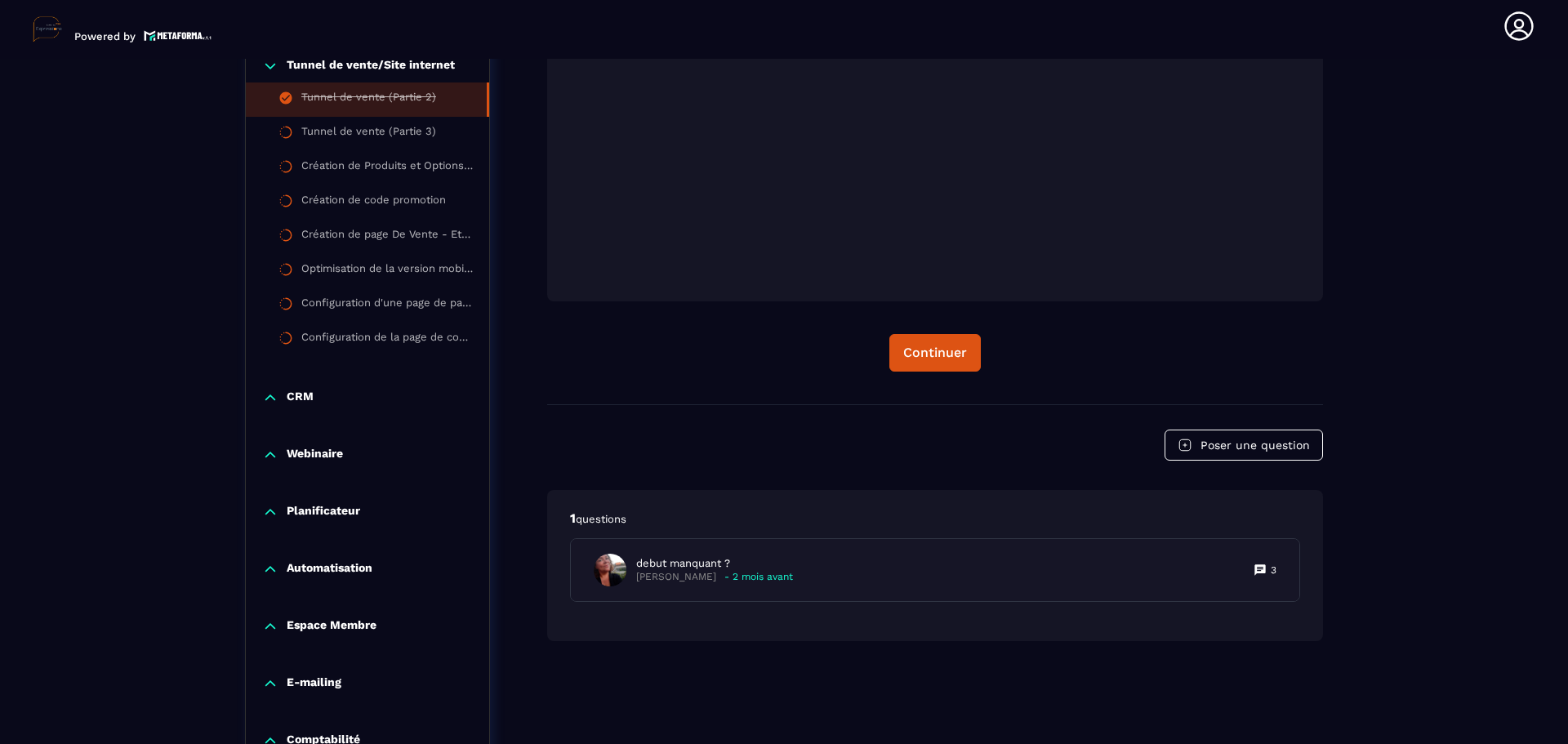
scroll to position [653, 0]
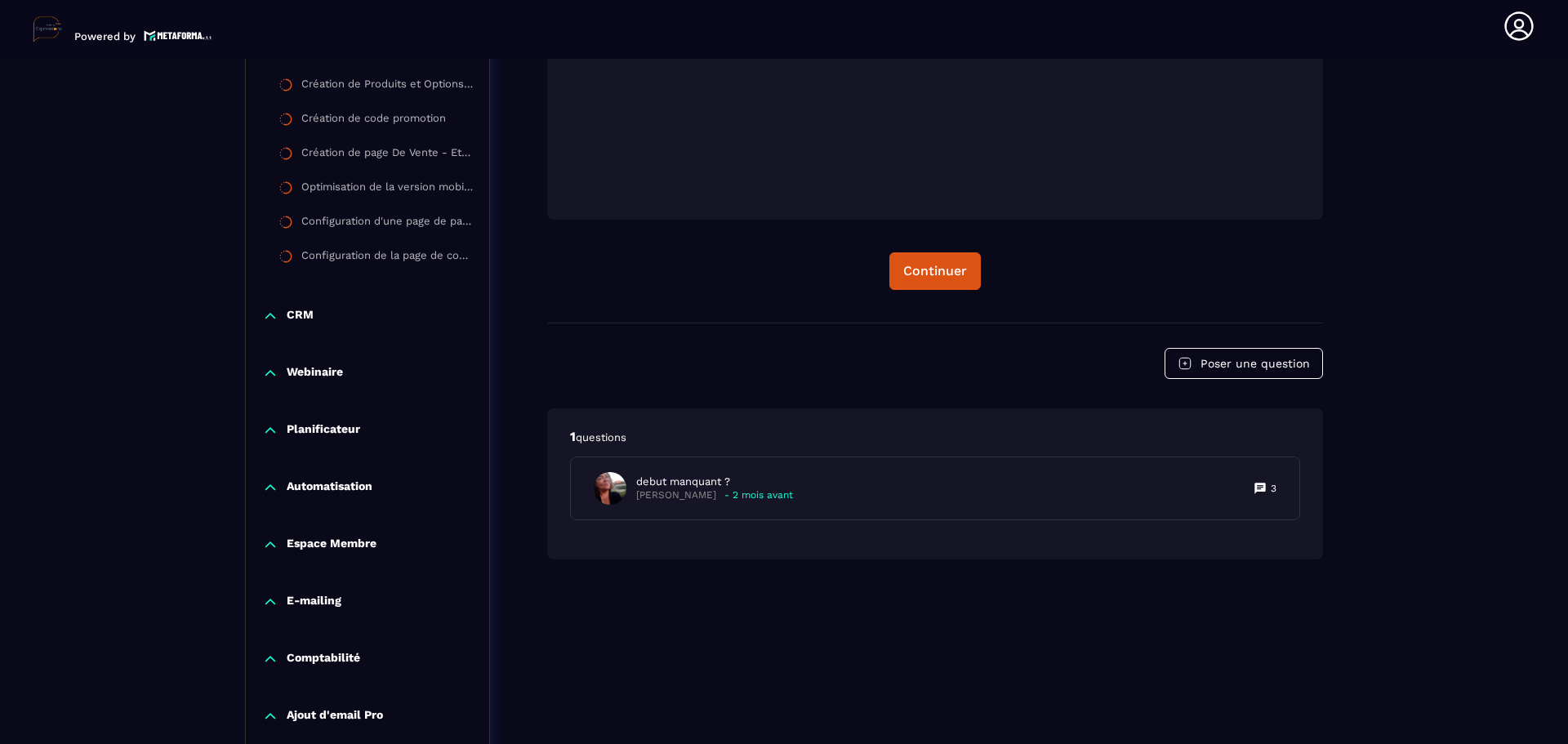
click at [352, 543] on p "Espace Membre" at bounding box center [331, 545] width 90 height 17
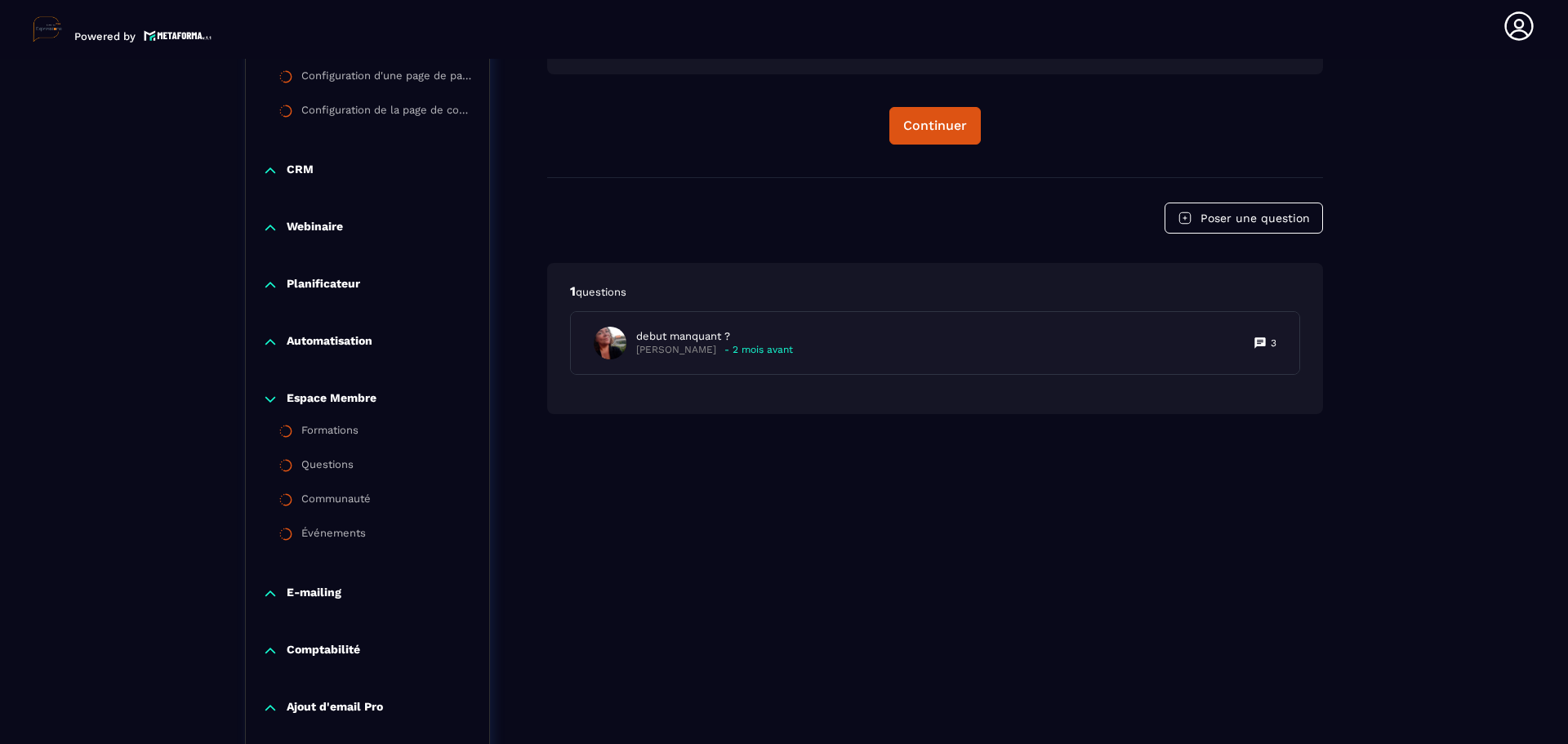
scroll to position [816, 0]
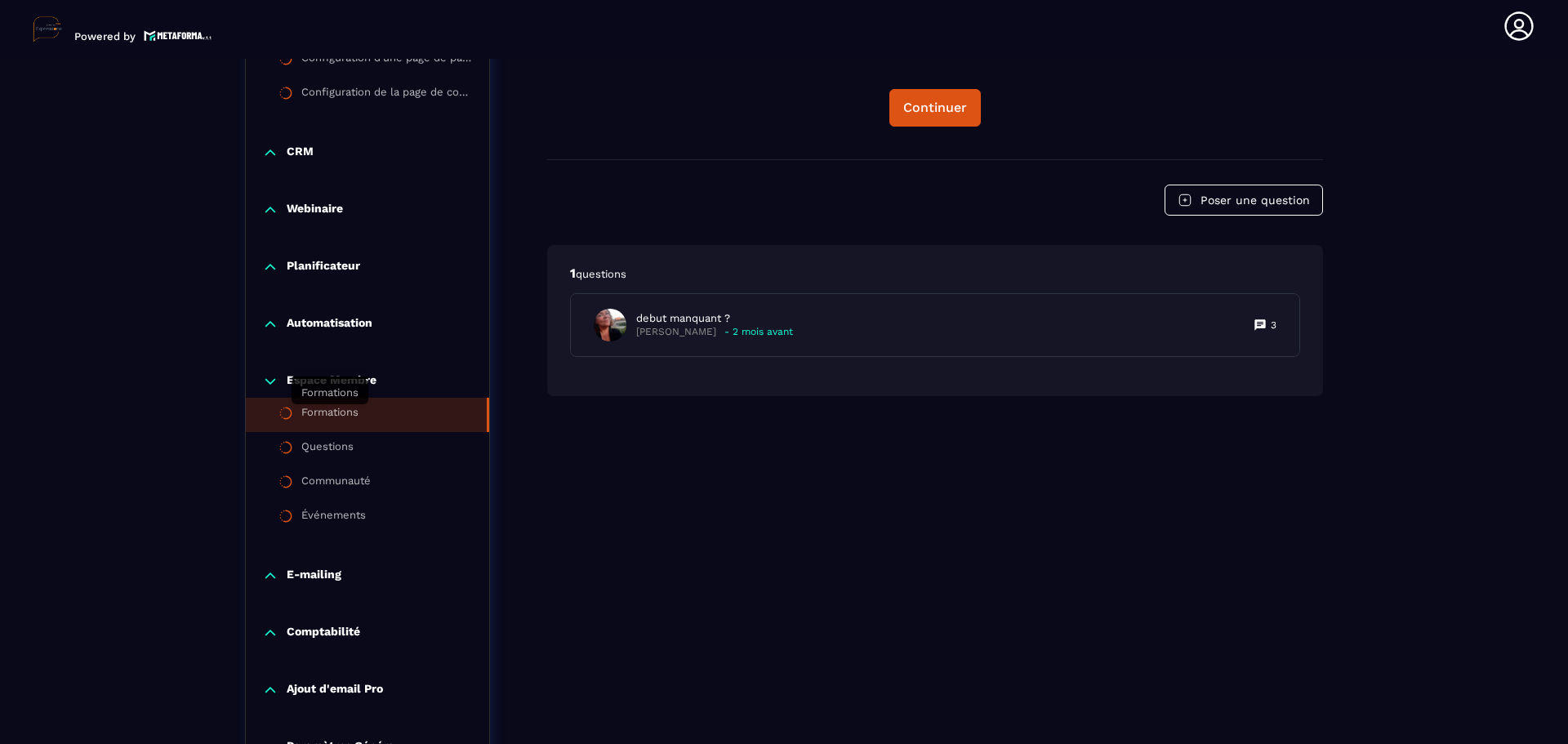
click at [332, 406] on div "Formations" at bounding box center [330, 414] width 57 height 18
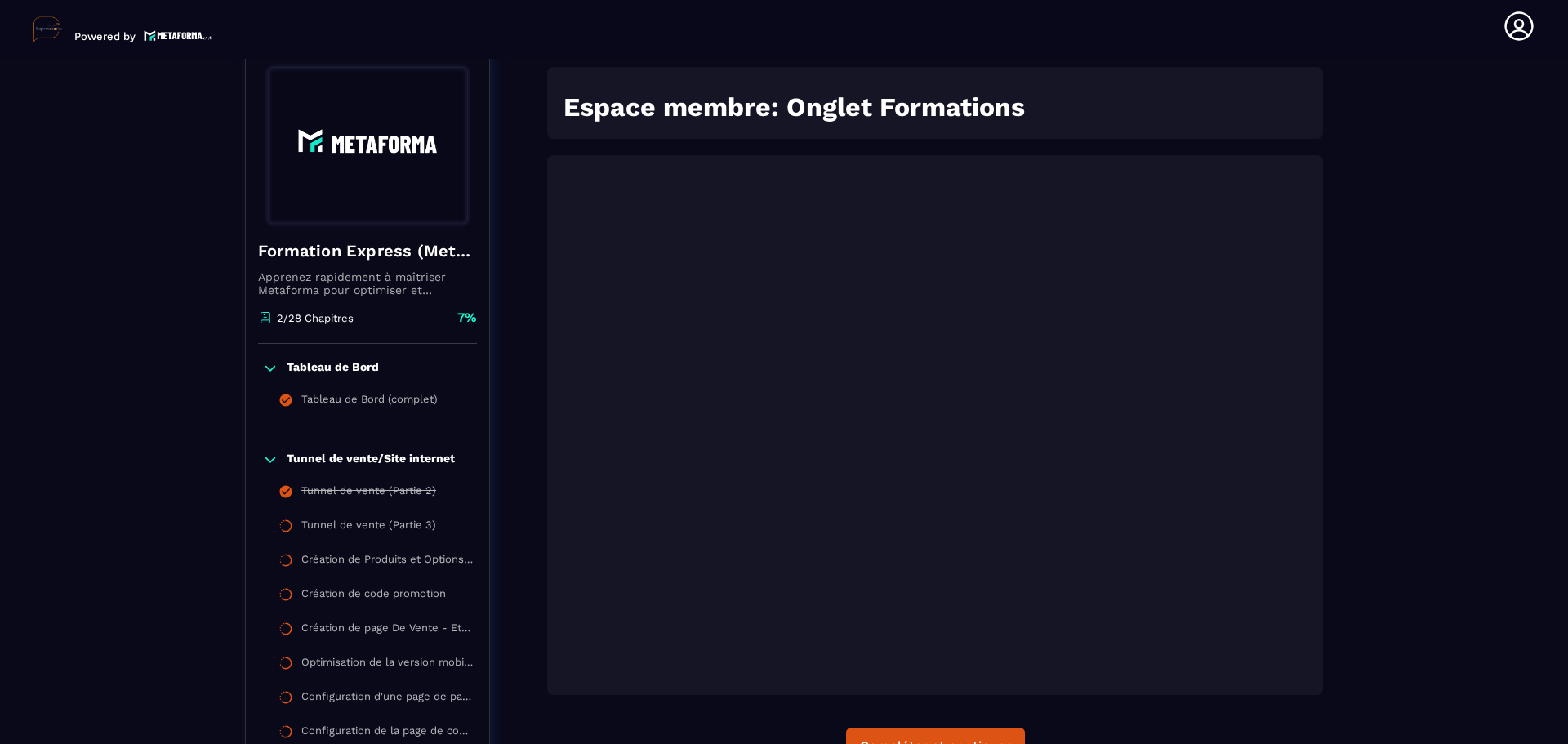
scroll to position [170, 0]
